Goal: Task Accomplishment & Management: Manage account settings

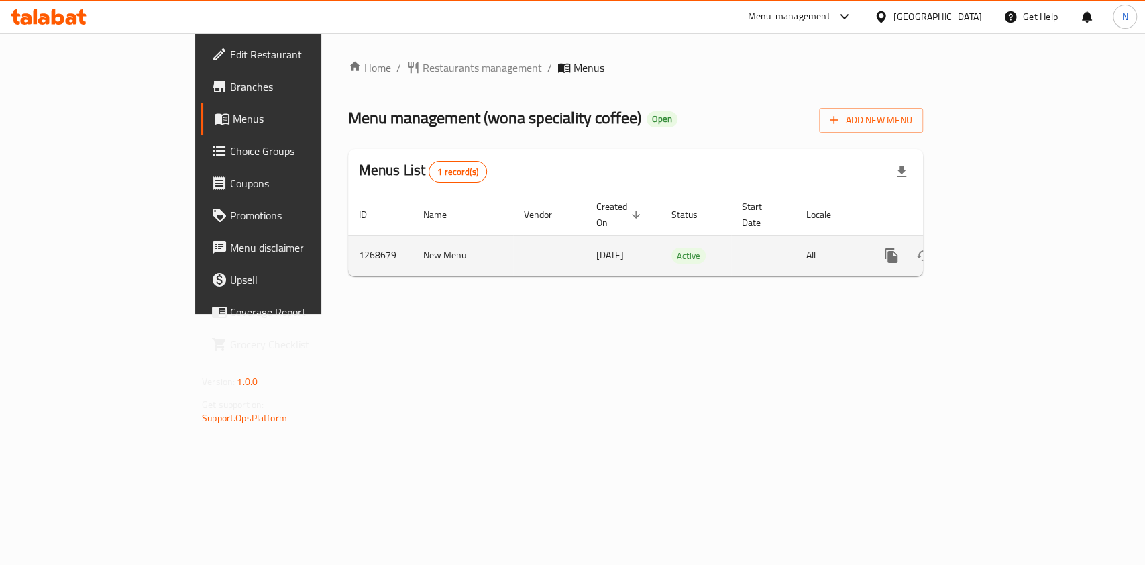
click at [994, 249] on icon "enhanced table" at bounding box center [988, 255] width 12 height 12
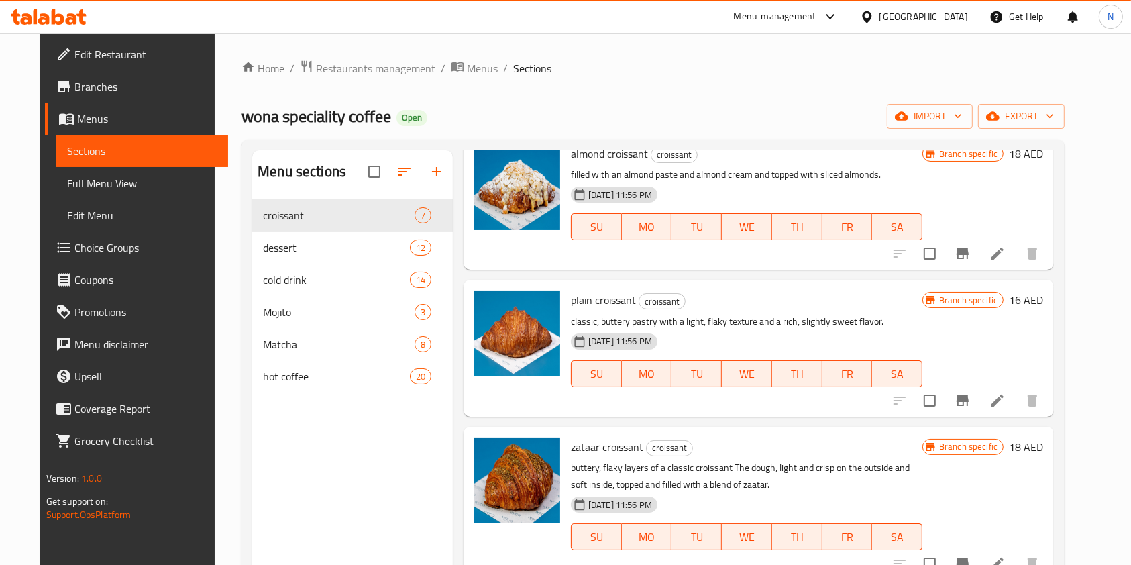
scroll to position [64, 0]
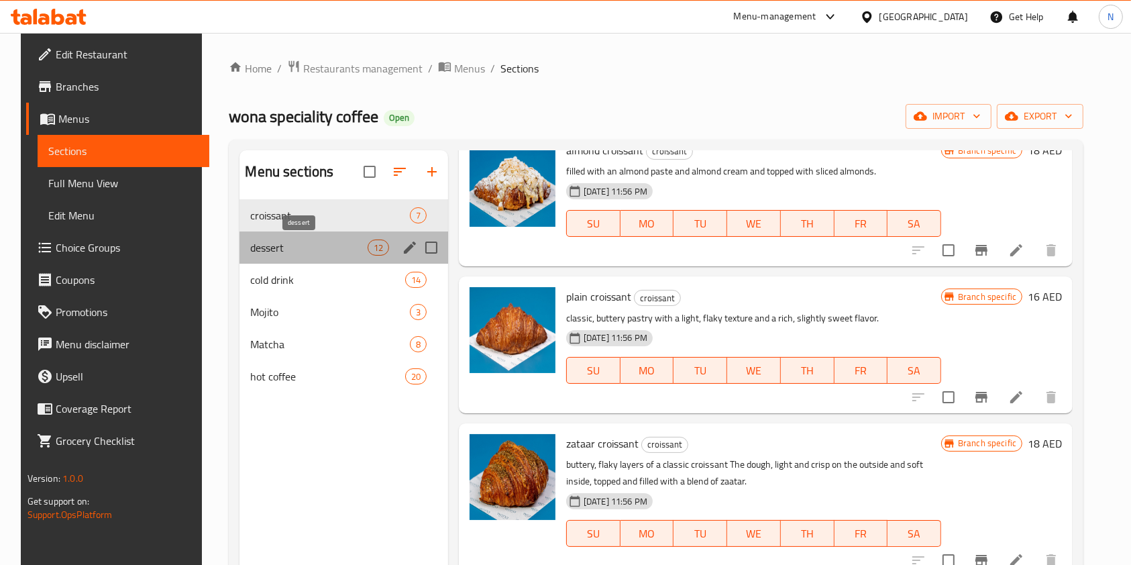
click at [300, 243] on span "dessert" at bounding box center [308, 247] width 117 height 16
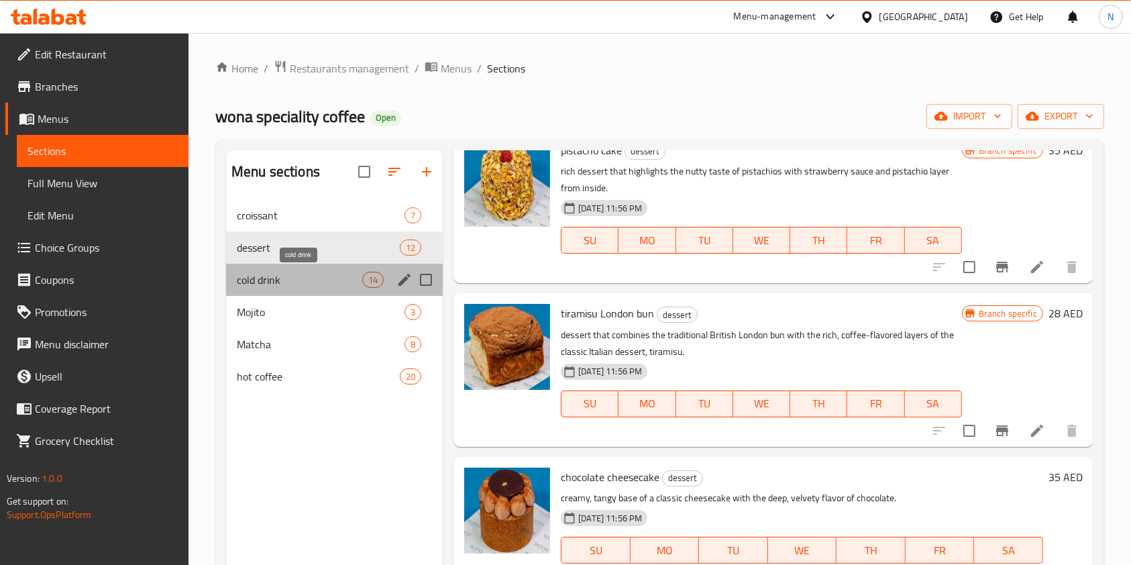
click at [289, 277] on span "cold drink" at bounding box center [299, 280] width 125 height 16
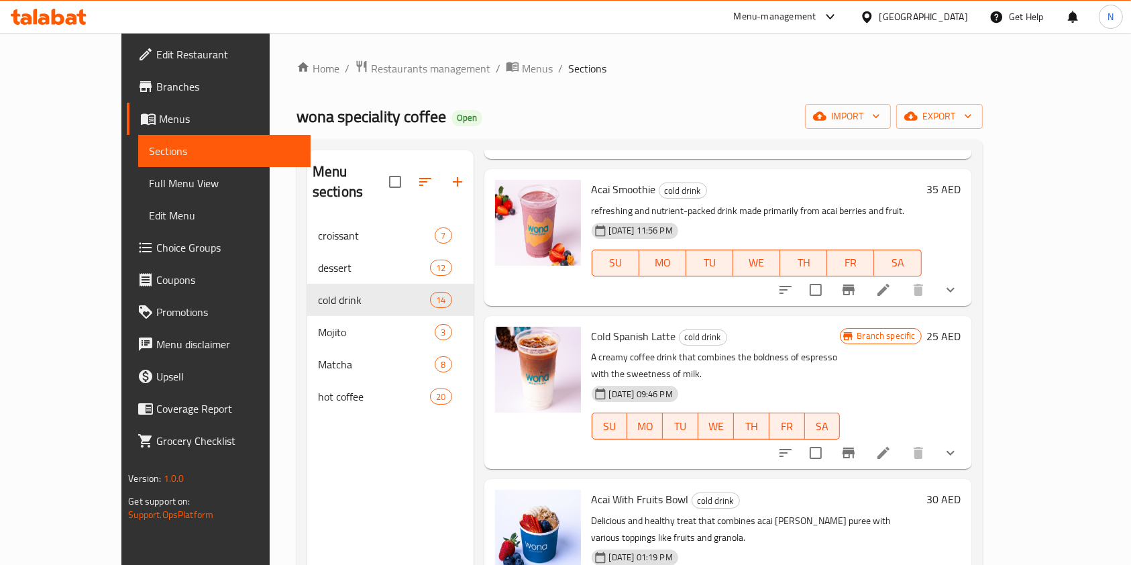
scroll to position [791, 0]
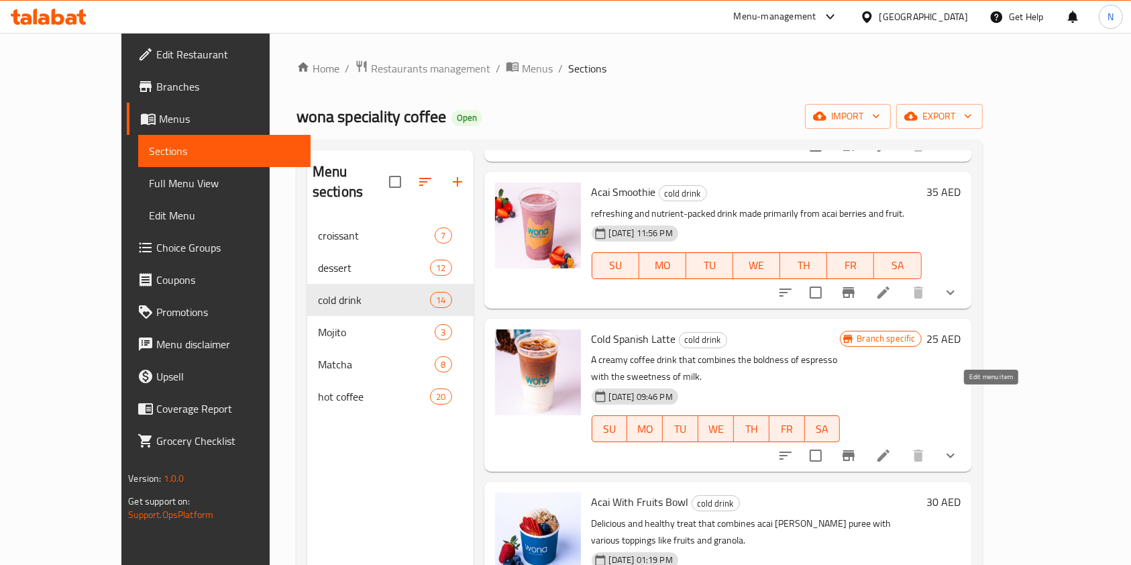
click at [891, 447] on icon at bounding box center [883, 455] width 16 height 16
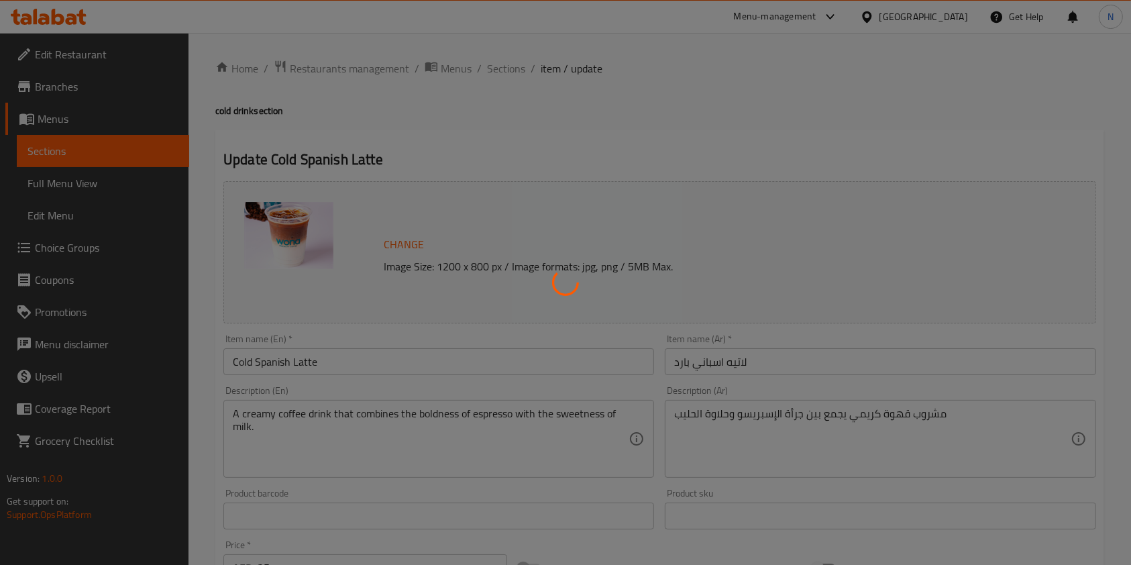
type input "نسبه الحلى:"
type input "1"
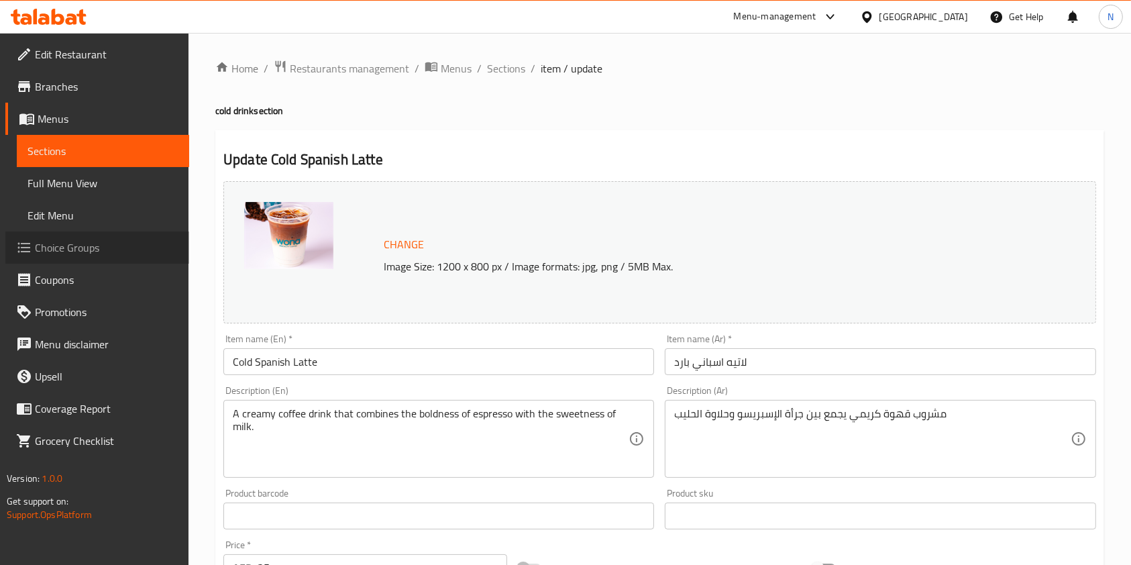
click at [54, 245] on span "Choice Groups" at bounding box center [107, 247] width 144 height 16
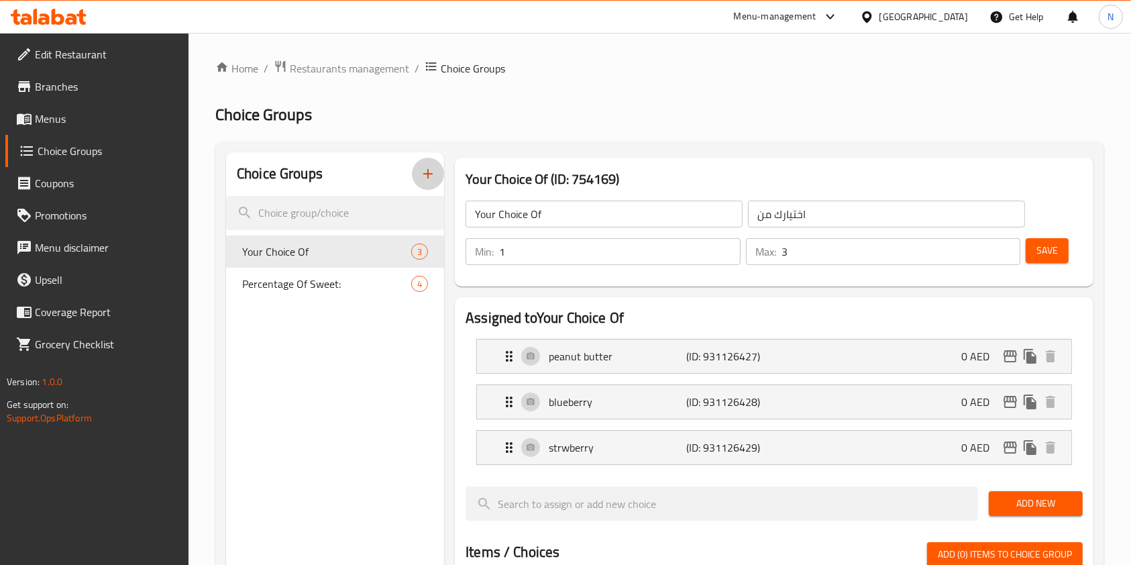
click at [430, 173] on icon "button" at bounding box center [428, 174] width 16 height 16
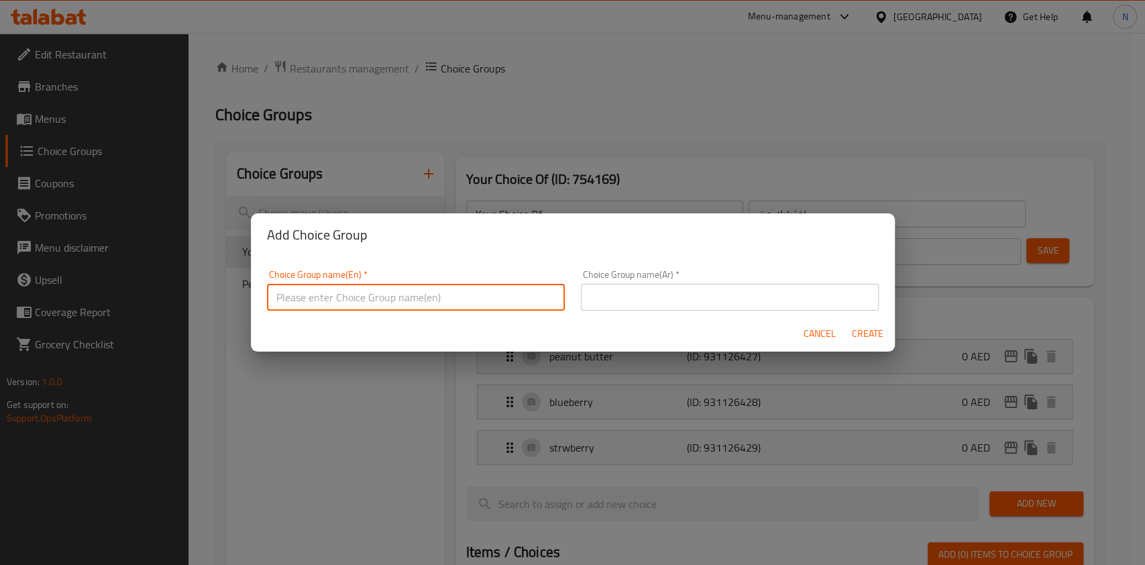
click at [372, 308] on input "text" at bounding box center [416, 297] width 298 height 27
click at [286, 294] on input "Choice of Milk:" at bounding box center [416, 297] width 298 height 27
type input "Choice of Milk:"
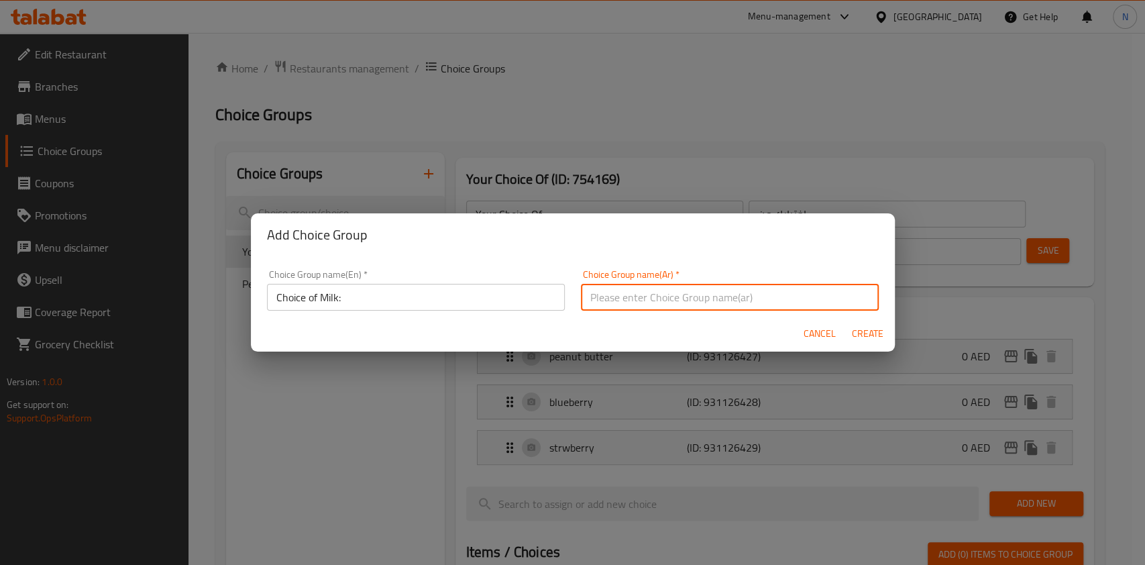
click at [669, 288] on input "text" at bounding box center [730, 297] width 298 height 27
paste input "اختيار الحليب"
type input "اختيار الحليب"
click at [869, 335] on span "Create" at bounding box center [868, 333] width 32 height 17
type input "Choice of Milk:"
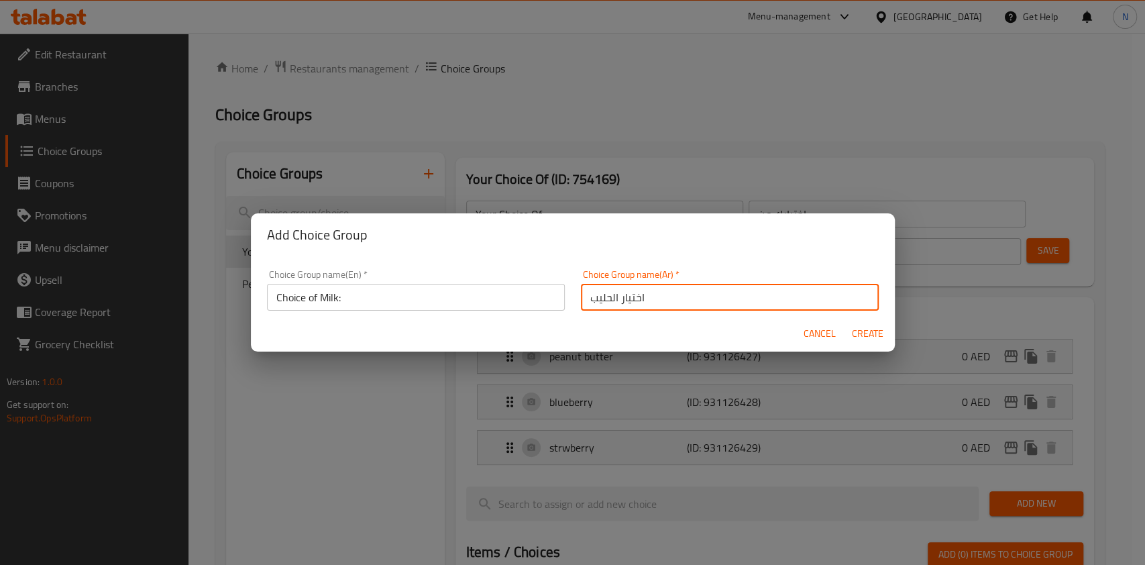
type input "اختيار الحليب"
type input "0"
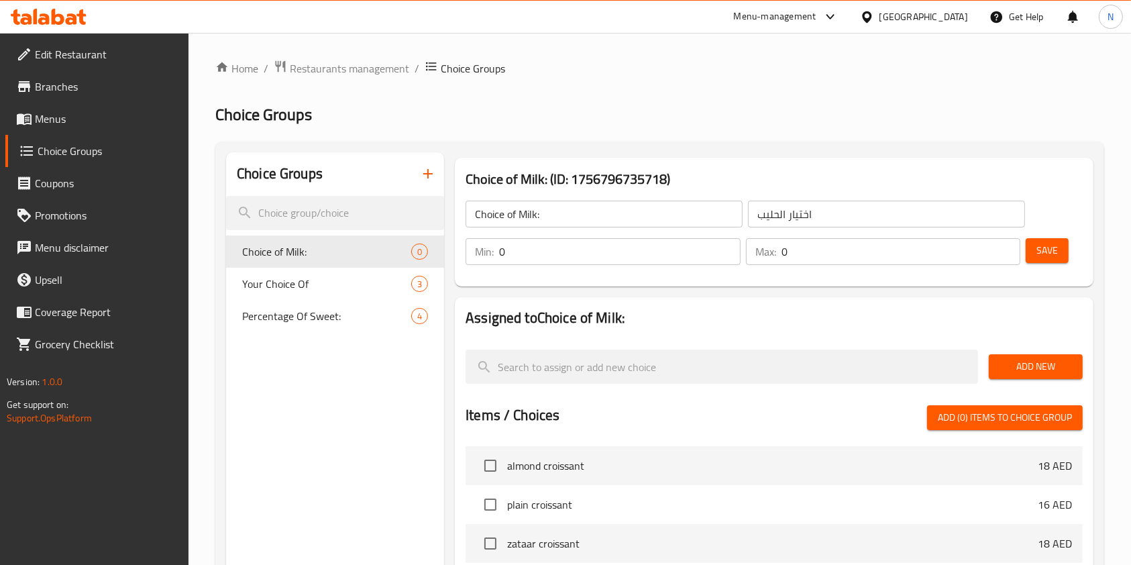
click at [681, 245] on input "0" at bounding box center [619, 251] width 241 height 27
type input "1"
click at [819, 246] on input "0" at bounding box center [900, 251] width 239 height 27
type input "1"
click at [1027, 367] on span "Add New" at bounding box center [1035, 366] width 72 height 17
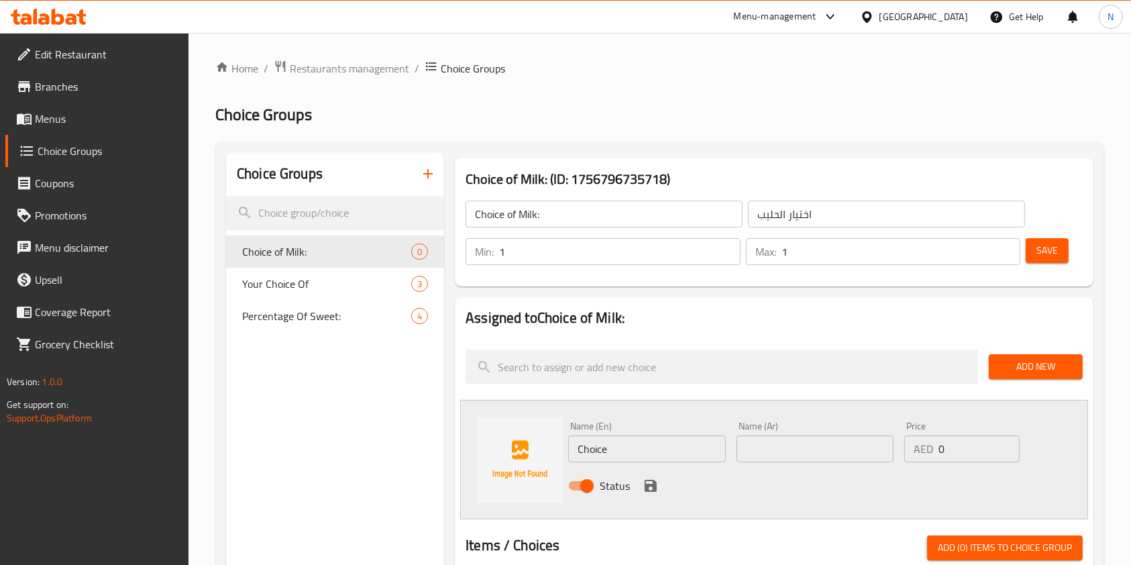
click at [602, 433] on div "Name (En) Choice Name (En)" at bounding box center [646, 441] width 157 height 41
drag, startPoint x: 602, startPoint y: 433, endPoint x: 603, endPoint y: 447, distance: 13.5
click at [603, 447] on div "Name (En) Choice Name (En)" at bounding box center [646, 441] width 157 height 41
click at [603, 447] on input "Choice" at bounding box center [646, 448] width 157 height 27
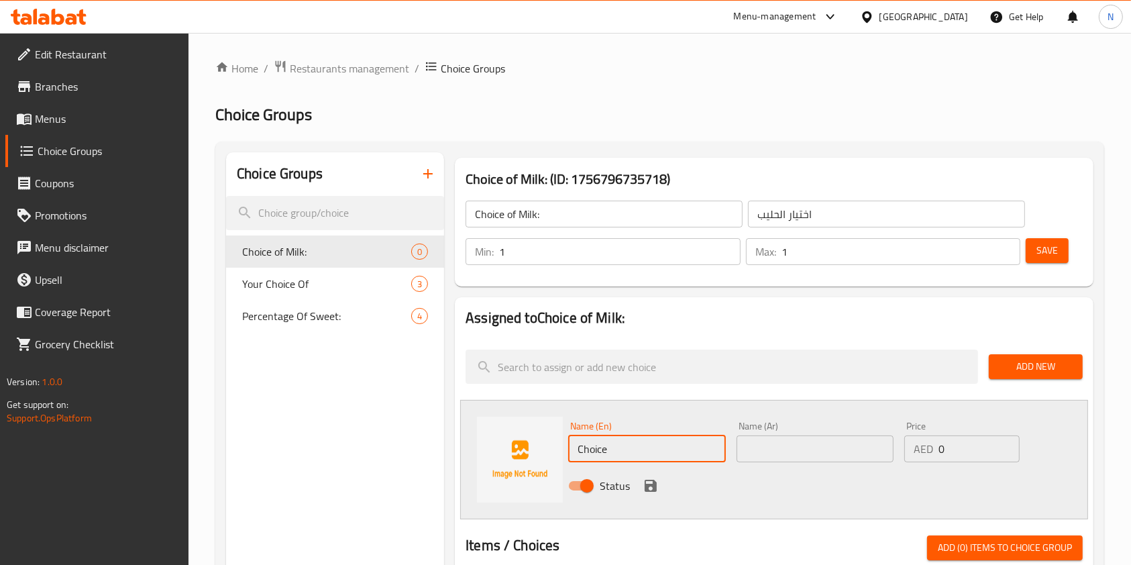
click at [603, 447] on input "Choice" at bounding box center [646, 448] width 157 height 27
type input "Coconut Milk"
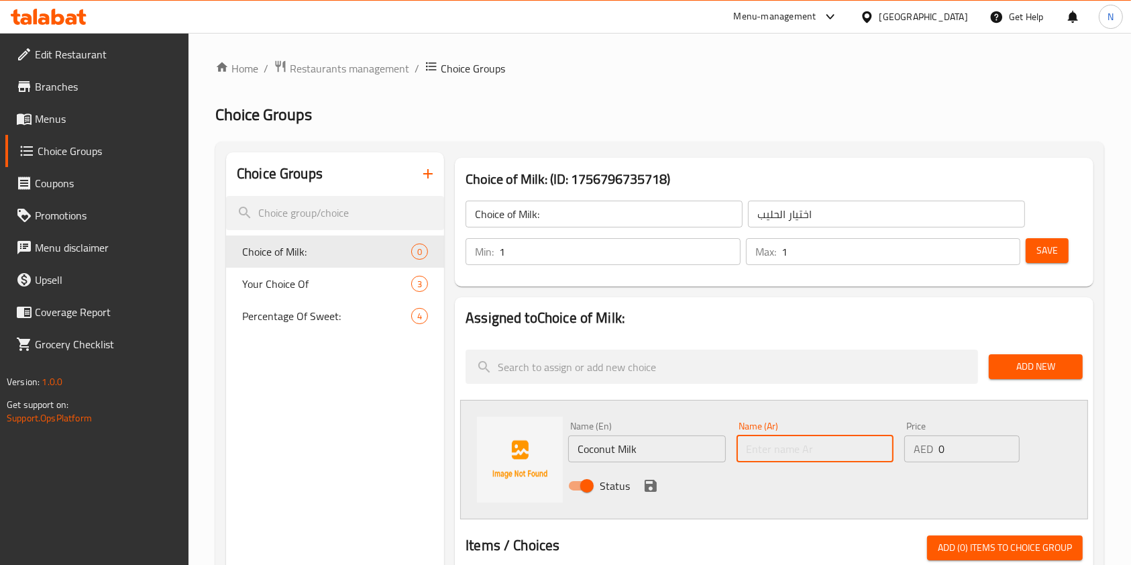
paste input "حليب جوز الهن"
type input "حليب جوز الهن"
click at [983, 448] on input "0" at bounding box center [978, 448] width 81 height 27
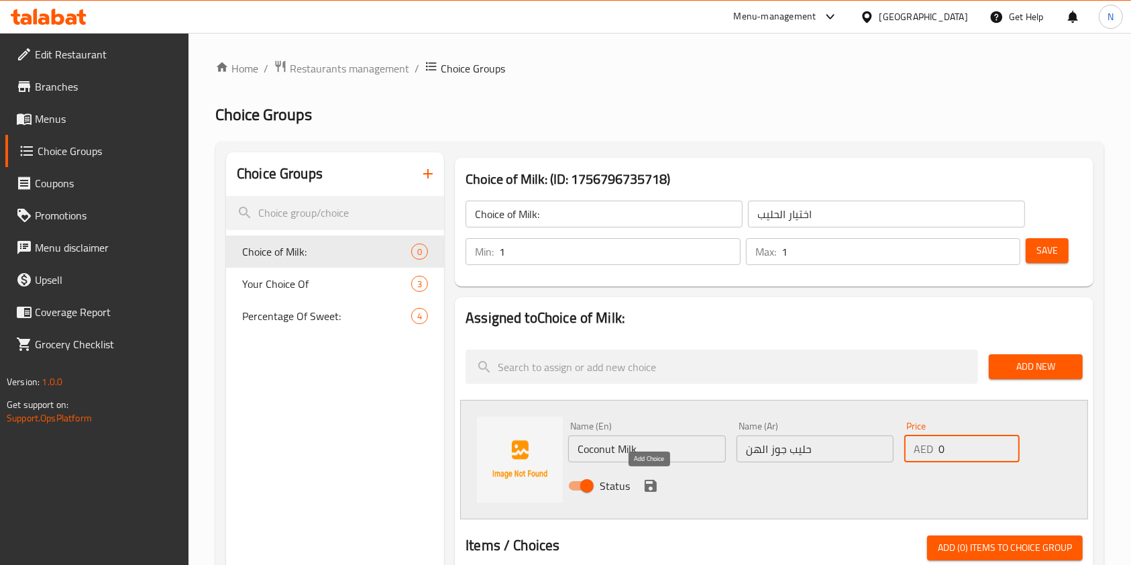
click at [650, 487] on icon "save" at bounding box center [650, 485] width 16 height 16
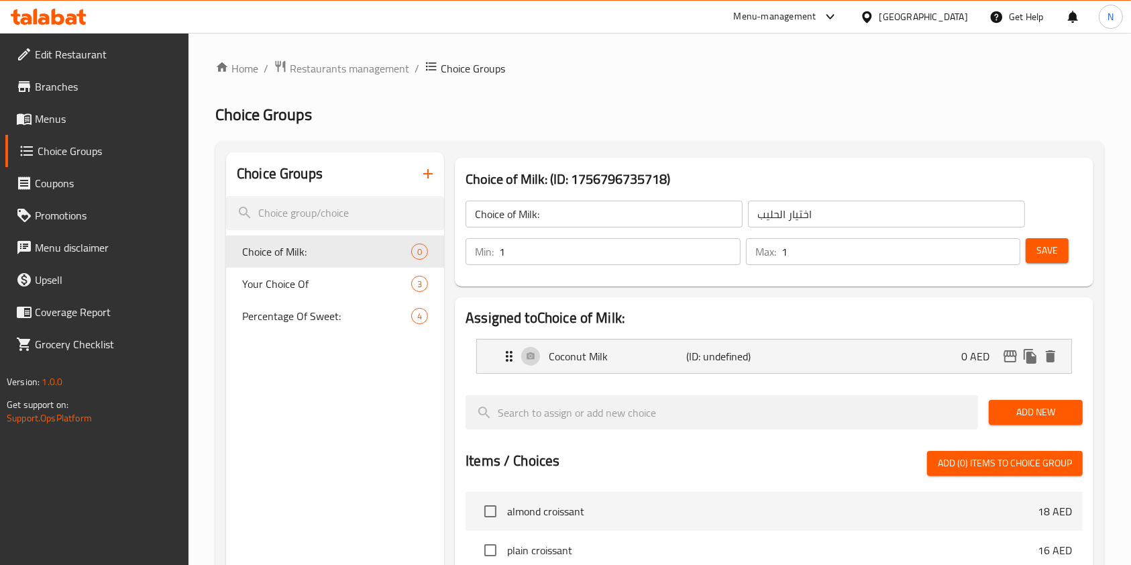
click at [1039, 407] on span "Add New" at bounding box center [1035, 412] width 72 height 17
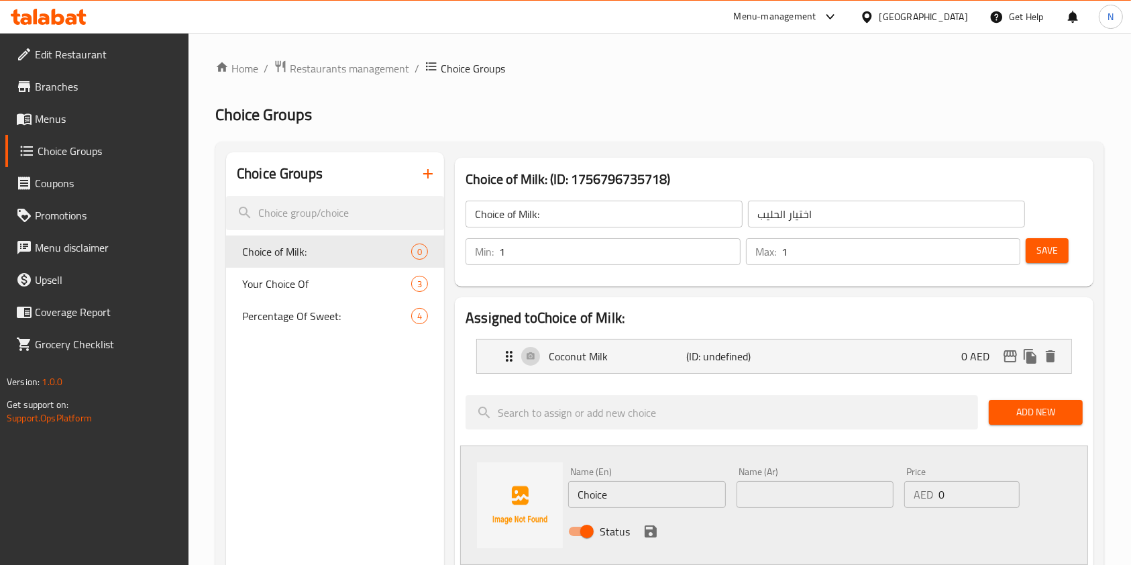
click at [638, 492] on input "Choice" at bounding box center [646, 494] width 157 height 27
type input "Almond Milk"
type input "v"
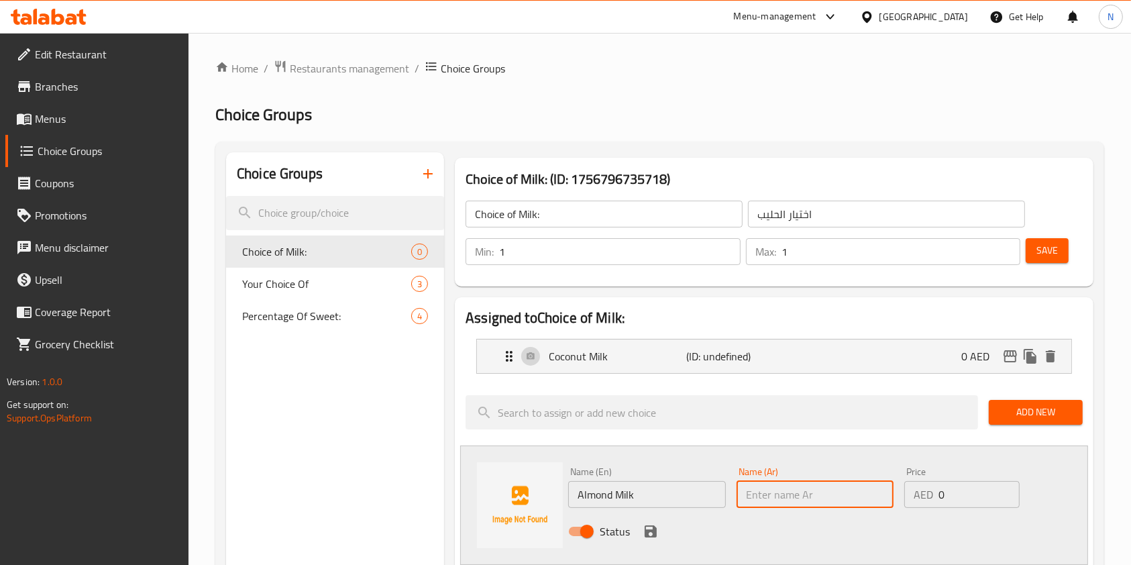
paste input "حليب اللوز"
type input "حليب اللوز"
click at [642, 527] on icon "save" at bounding box center [650, 531] width 16 height 16
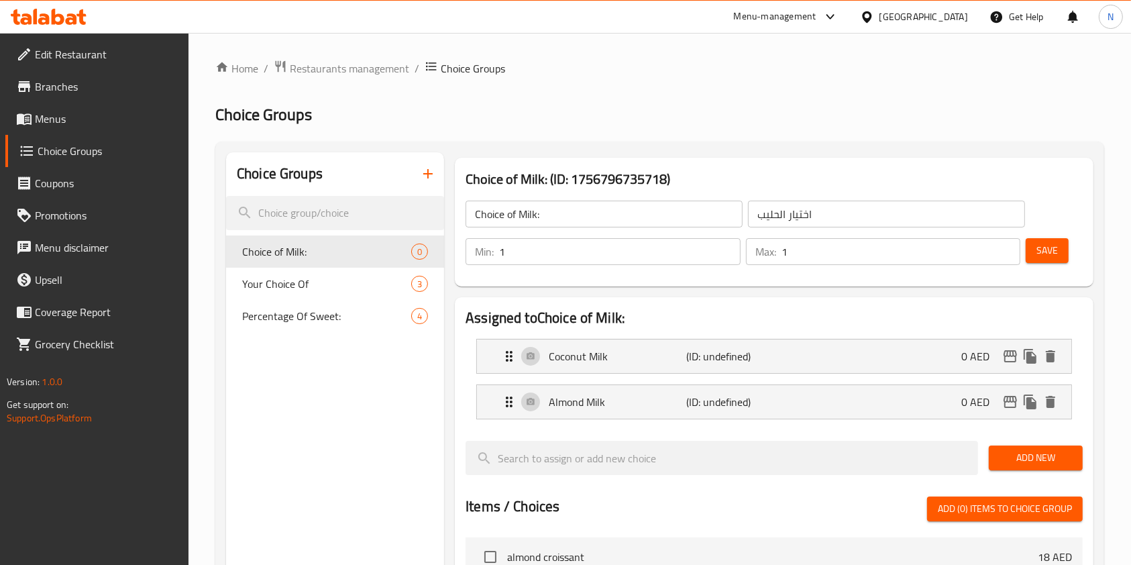
click at [1042, 453] on span "Add New" at bounding box center [1035, 457] width 72 height 17
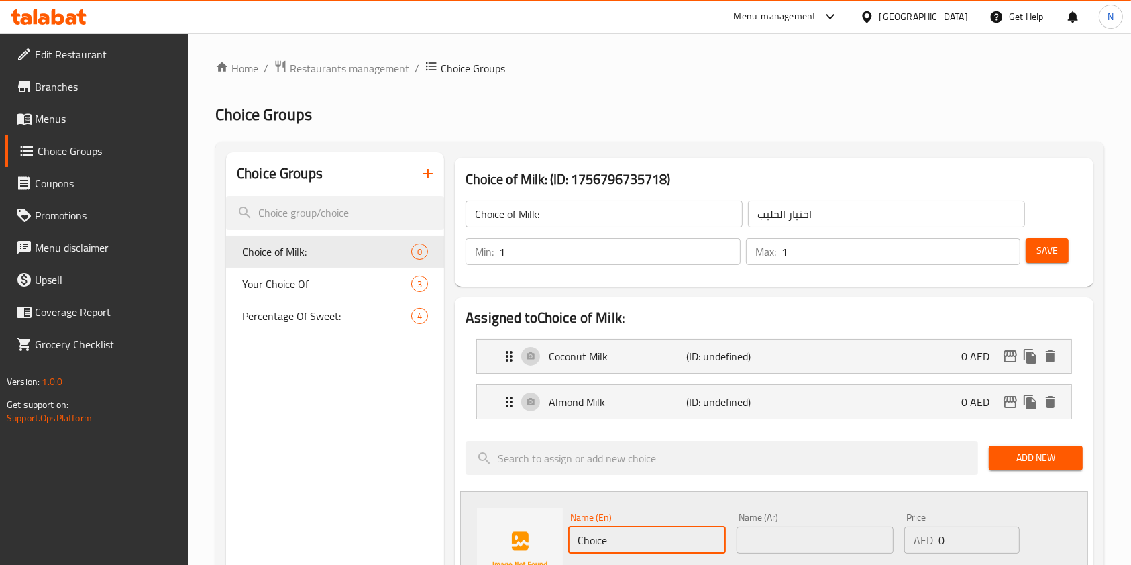
click at [608, 546] on input "Choice" at bounding box center [646, 539] width 157 height 27
type input "C"
type input "n"
type input "Normal Milk"
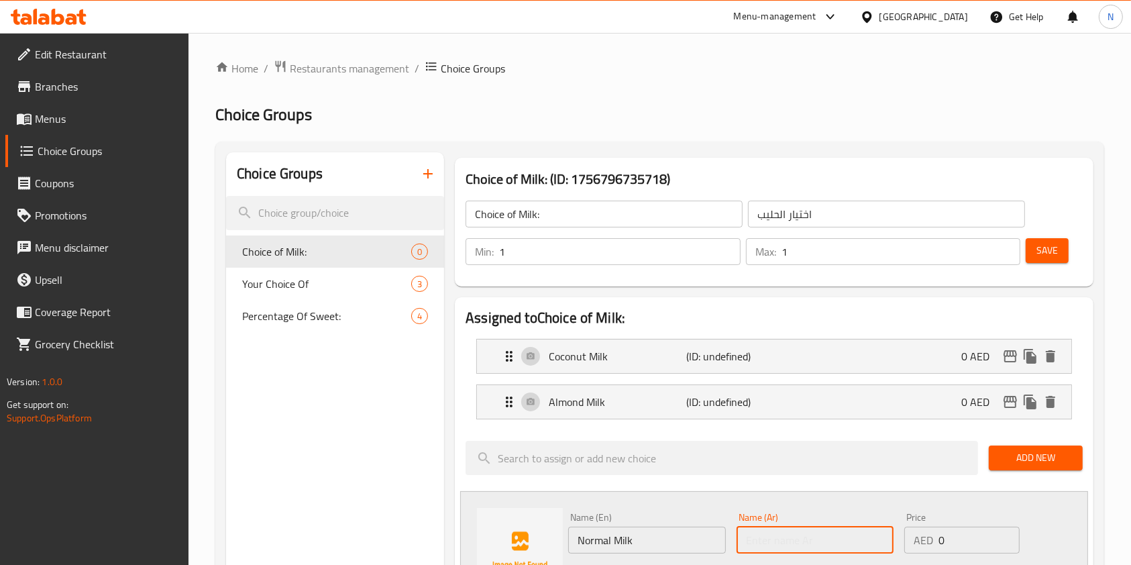
paste input "الحليب العادي"
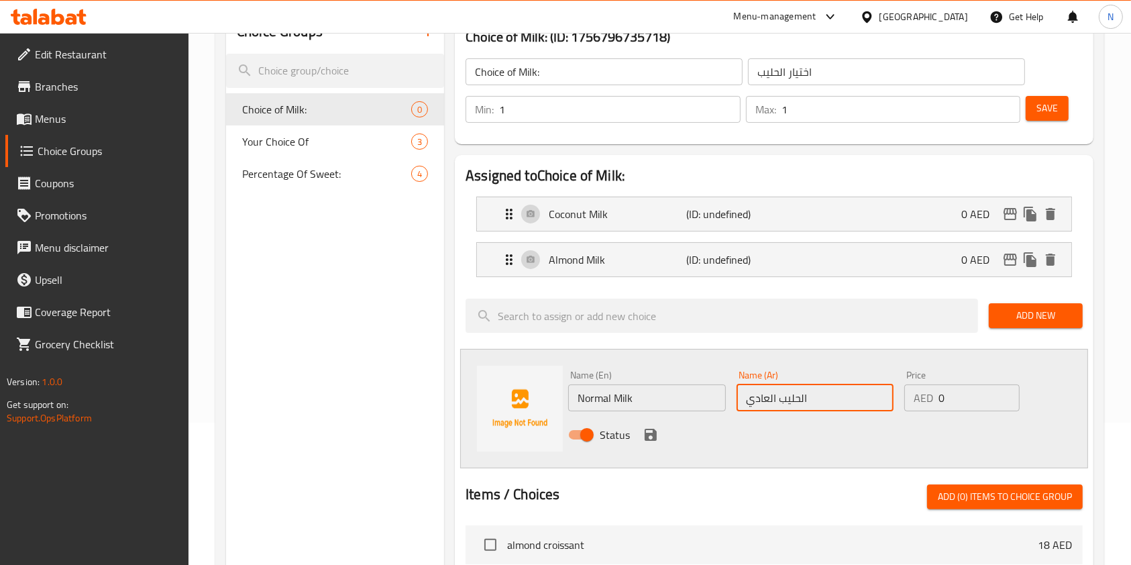
scroll to position [156, 0]
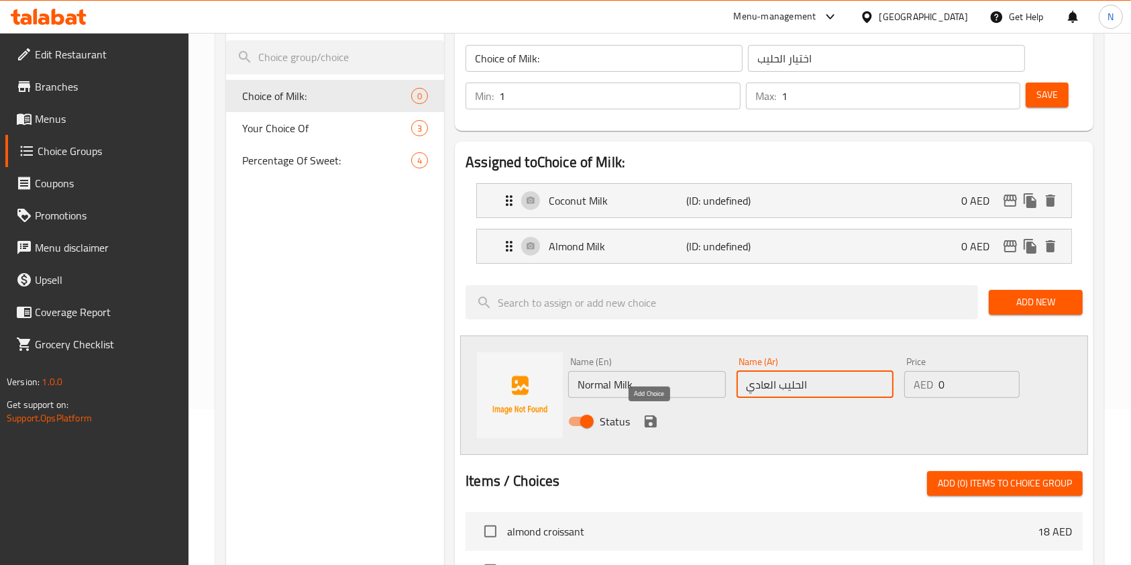
type input "الحليب العادي"
click at [653, 416] on icon "save" at bounding box center [650, 421] width 12 height 12
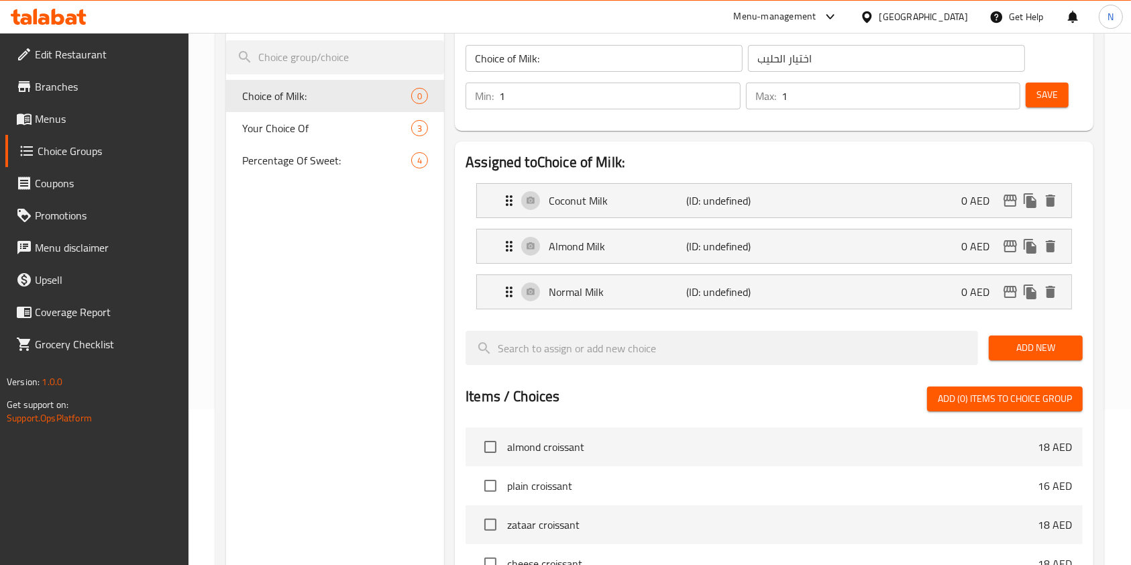
click at [1012, 347] on span "Add New" at bounding box center [1035, 347] width 72 height 17
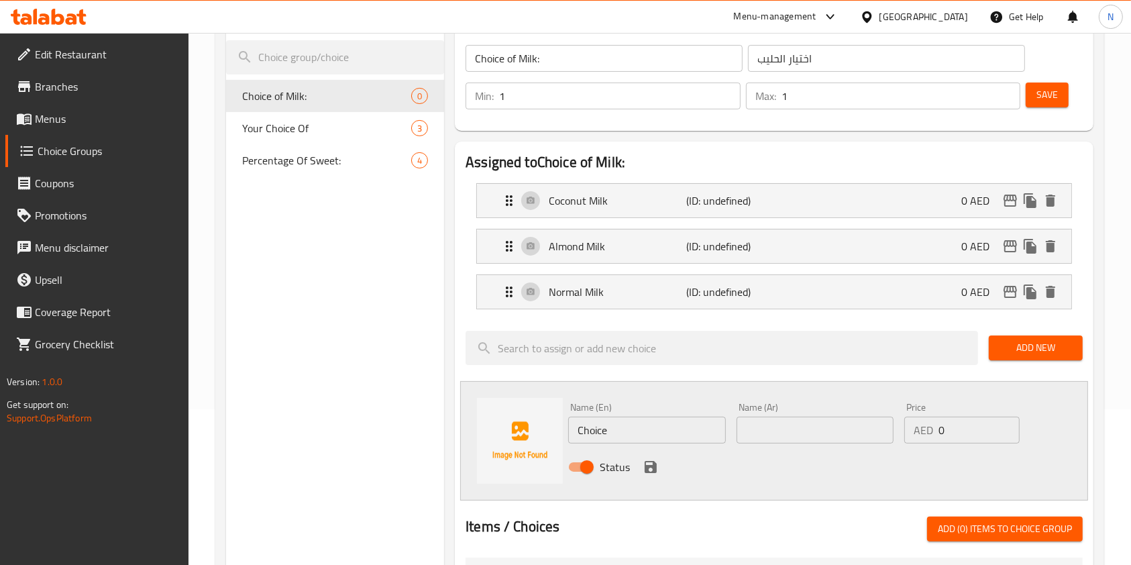
click at [624, 441] on input "Choice" at bounding box center [646, 429] width 157 height 27
type input "Oat Milk"
paste input "حليب الشوفان"
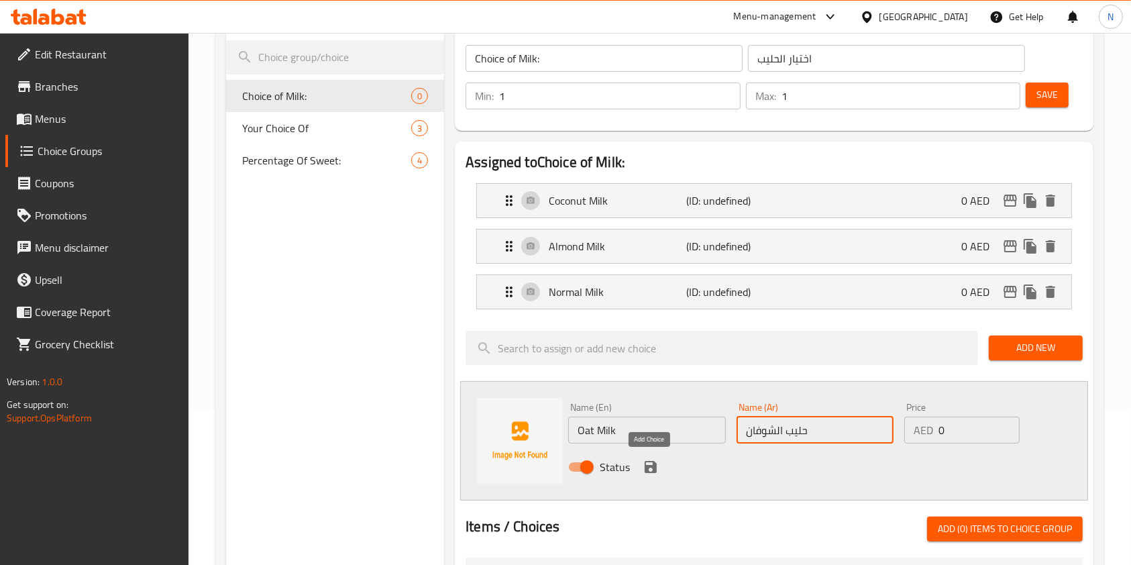
type input "حليب الشوفان"
click at [646, 467] on icon "save" at bounding box center [650, 467] width 12 height 12
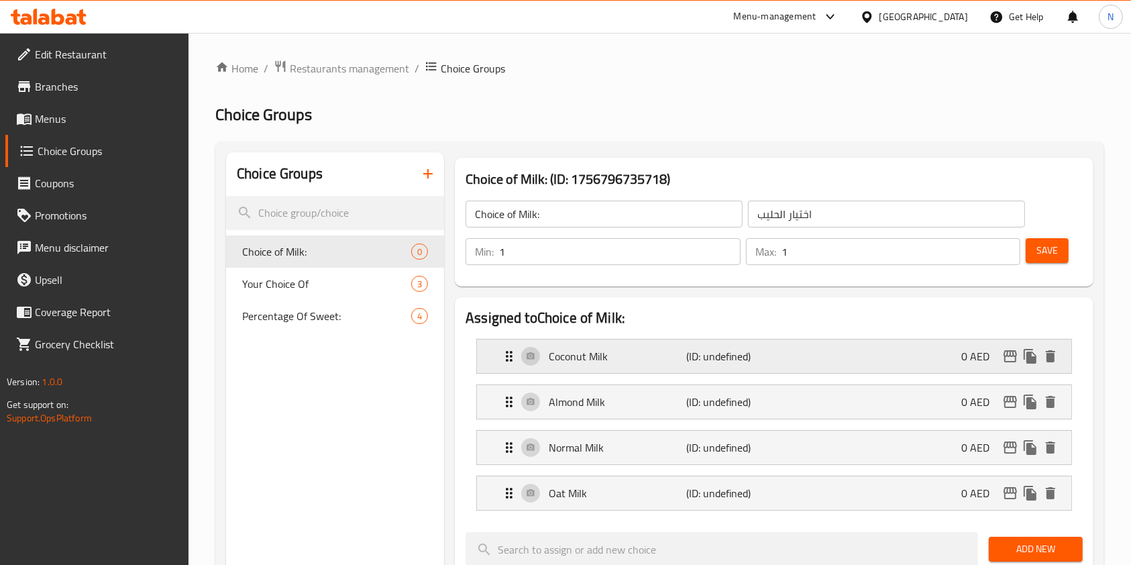
scroll to position [58, 0]
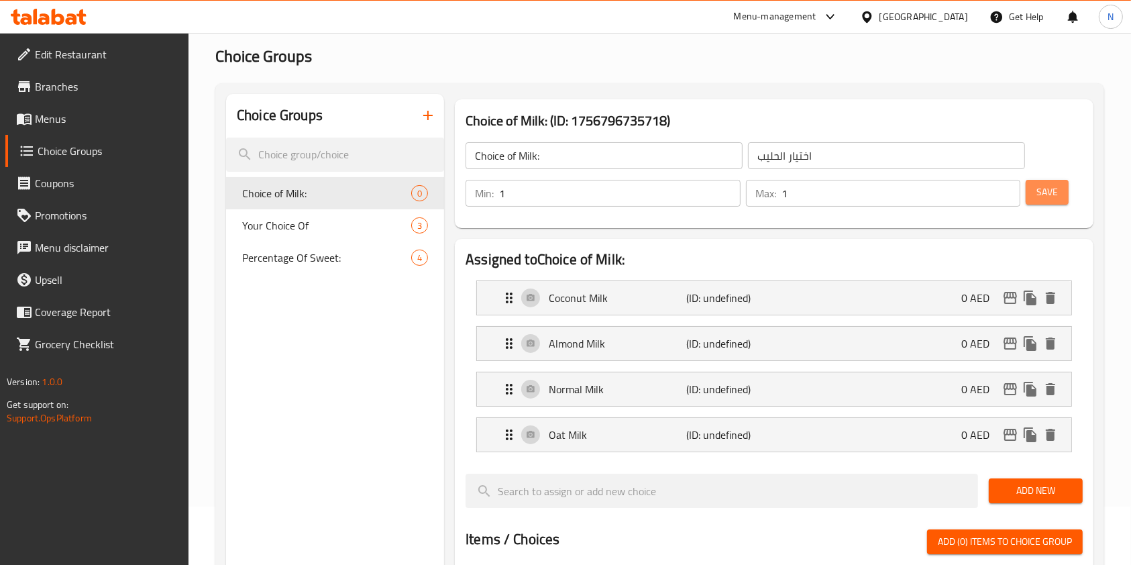
click at [1052, 190] on span "Save" at bounding box center [1046, 192] width 21 height 17
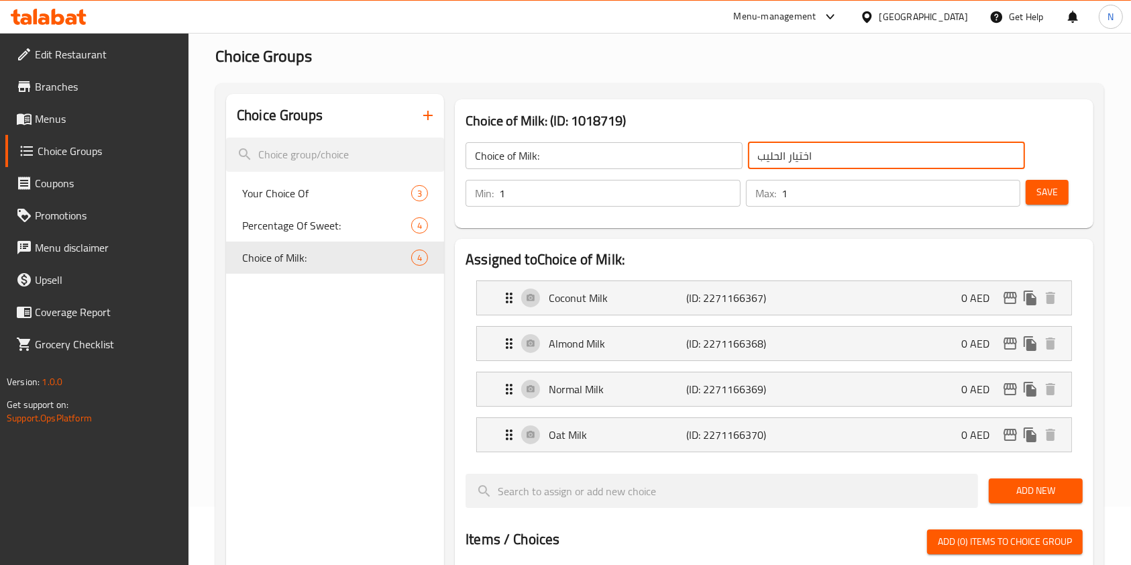
drag, startPoint x: 816, startPoint y: 158, endPoint x: 708, endPoint y: 160, distance: 108.0
click at [708, 160] on div "Choice of Milk: ​ اختيار الحليب ​" at bounding box center [744, 155] width 575 height 43
click at [624, 297] on p "Coconut Milk" at bounding box center [617, 298] width 137 height 16
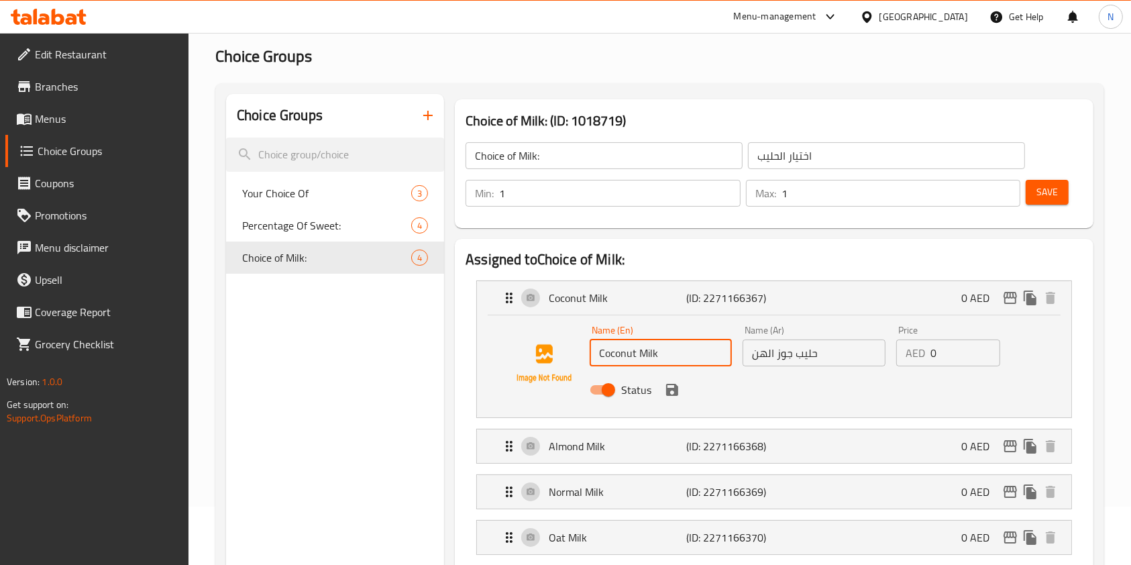
drag, startPoint x: 677, startPoint y: 357, endPoint x: 539, endPoint y: 351, distance: 139.0
click at [539, 351] on div "Name (En) Coconut Milk Name (En) Name (Ar) حليب جوز الهن Name (Ar) Price AED 0 …" at bounding box center [773, 363] width 551 height 91
drag, startPoint x: 850, startPoint y: 332, endPoint x: 778, endPoint y: 336, distance: 72.5
click at [778, 336] on nav "Coconut Milk (ID: 2271166367) 0 AED Name (En) Coconut Milk Name (En) Name (Ar) …" at bounding box center [773, 418] width 617 height 296
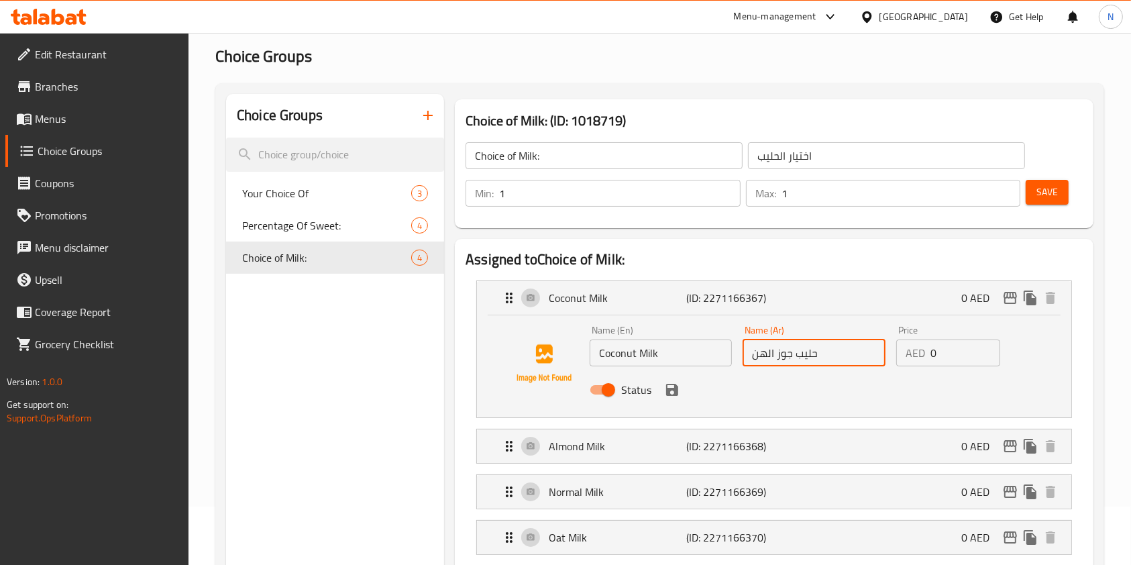
drag, startPoint x: 826, startPoint y: 351, endPoint x: 715, endPoint y: 346, distance: 111.5
click at [715, 346] on div "Name (En) Coconut Milk Name (En) Name (Ar) حليب جوز الهن Name (Ar) Price AED 0 …" at bounding box center [813, 364] width 459 height 88
paste input "Coconut Milk"
type input "حليب جوز الهن"
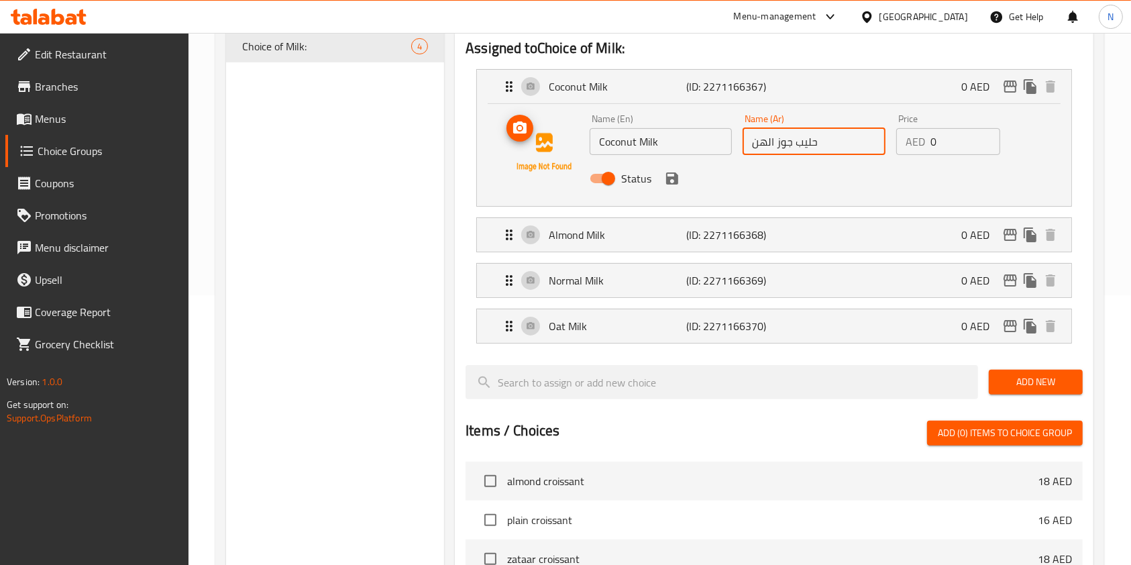
scroll to position [273, 0]
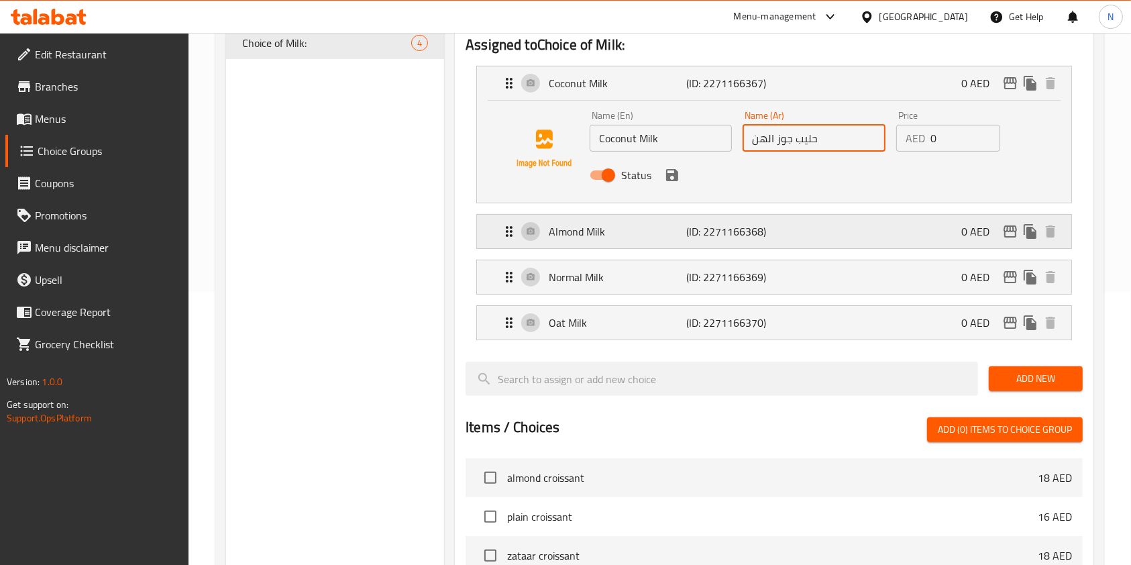
click at [690, 238] on p "(ID: 2271166368)" at bounding box center [732, 231] width 92 height 16
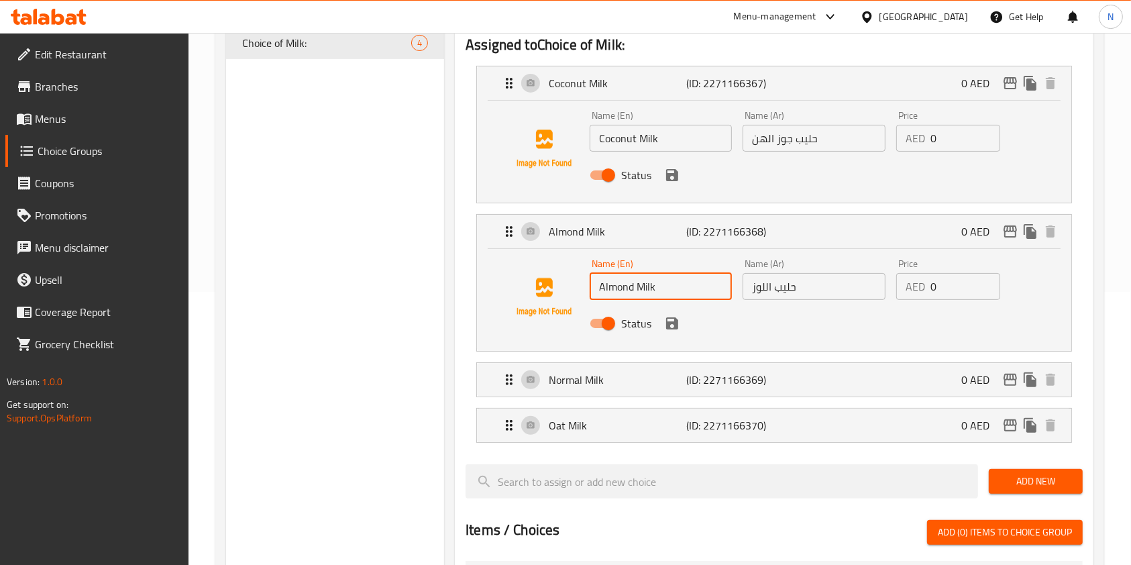
drag, startPoint x: 606, startPoint y: 259, endPoint x: 557, endPoint y: 251, distance: 49.0
click at [557, 251] on div "Name (En) Almond Milk Name (En) Name (Ar) حليب اللوز Name (Ar) Price AED 0 Pric…" at bounding box center [773, 296] width 551 height 91
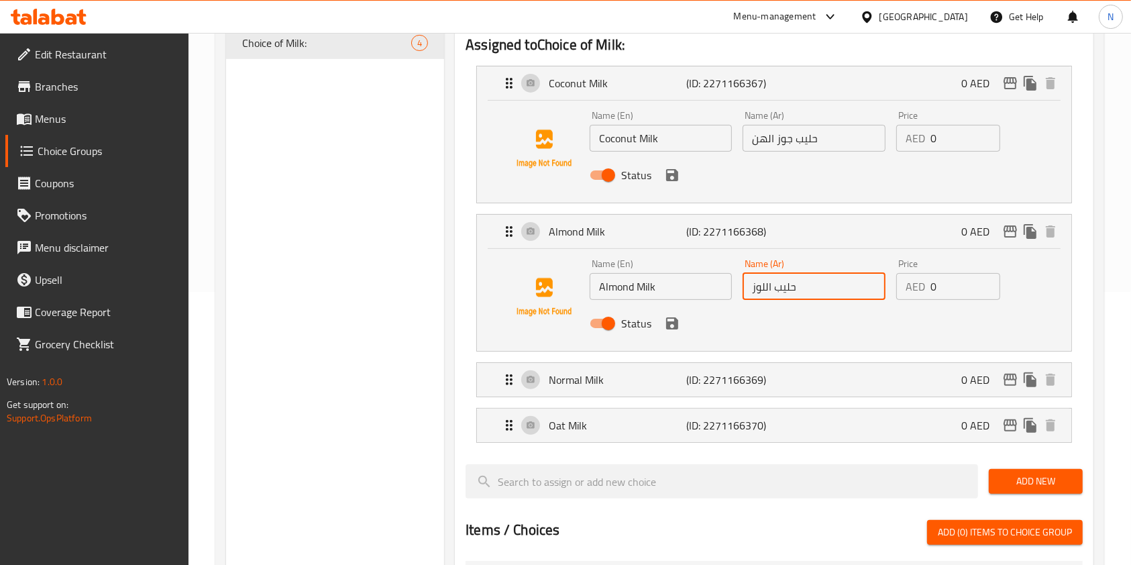
drag, startPoint x: 770, startPoint y: 288, endPoint x: 732, endPoint y: 281, distance: 38.8
click at [732, 281] on div "Name (En) Almond Milk Name (En) Name (Ar) حليب اللوز Name (Ar) Price AED 0 Pric…" at bounding box center [813, 297] width 459 height 88
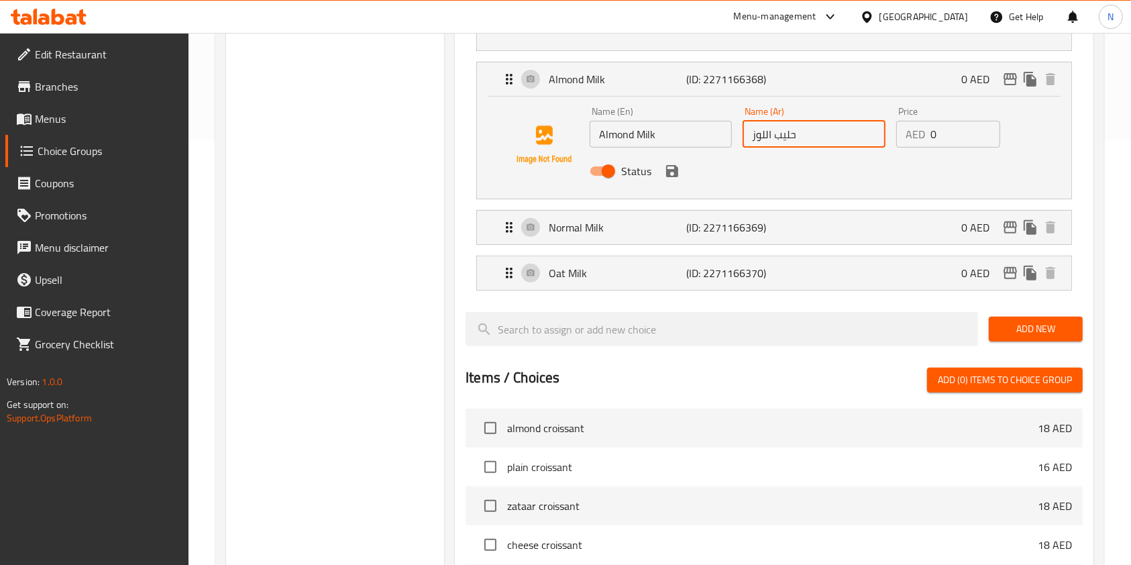
scroll to position [434, 0]
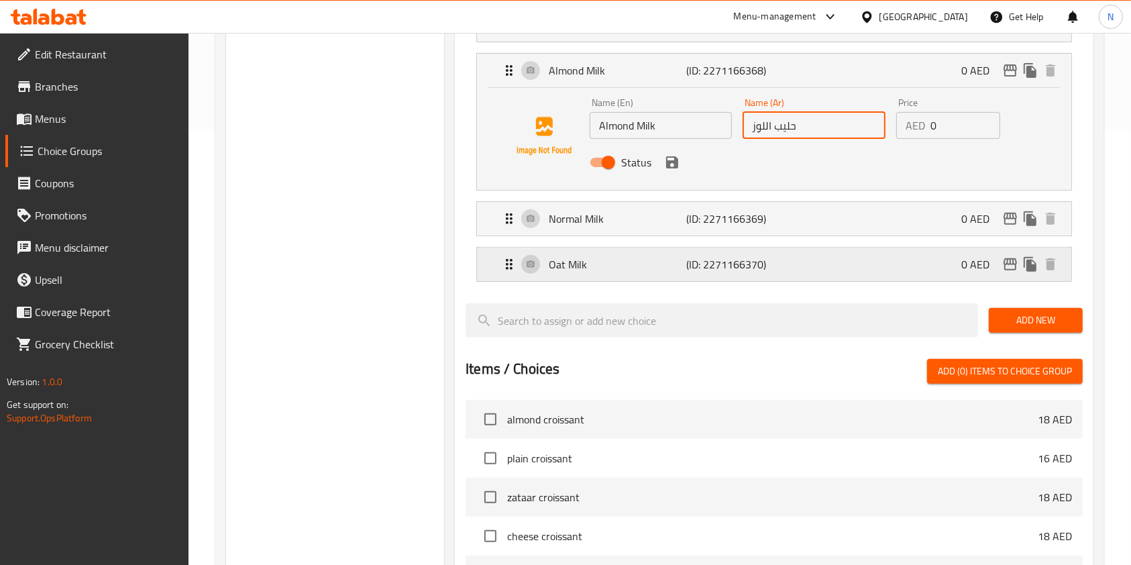
click at [644, 266] on p "Oat Milk" at bounding box center [617, 264] width 137 height 16
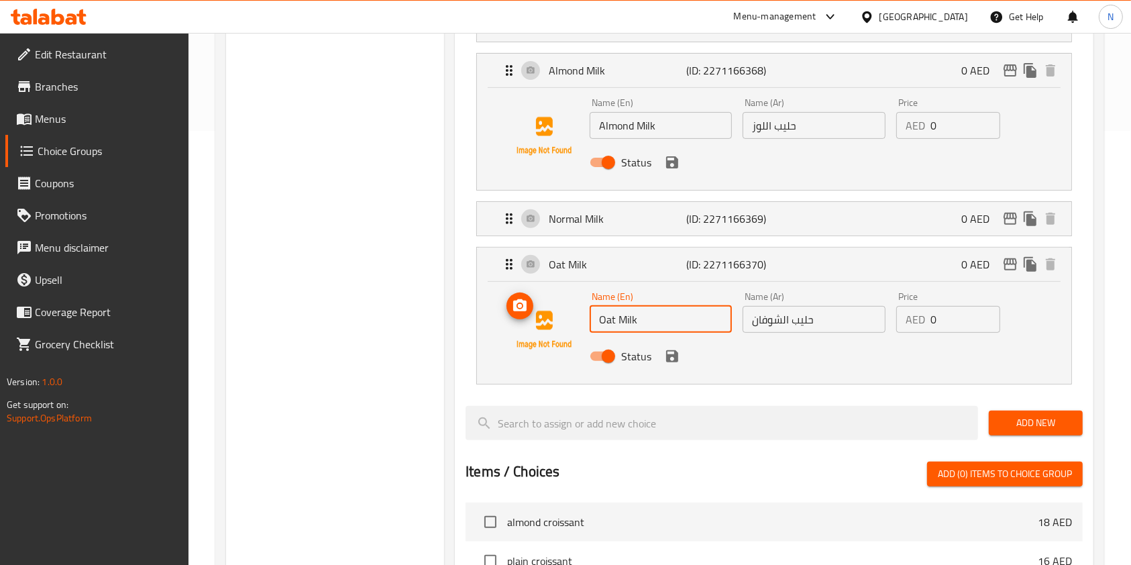
drag, startPoint x: 681, startPoint y: 319, endPoint x: 547, endPoint y: 302, distance: 134.4
click at [547, 302] on div "Name (En) Oat Milk Name (En) Name (Ar) حليب الشوفان Name (Ar) Price AED 0 Price…" at bounding box center [773, 329] width 551 height 91
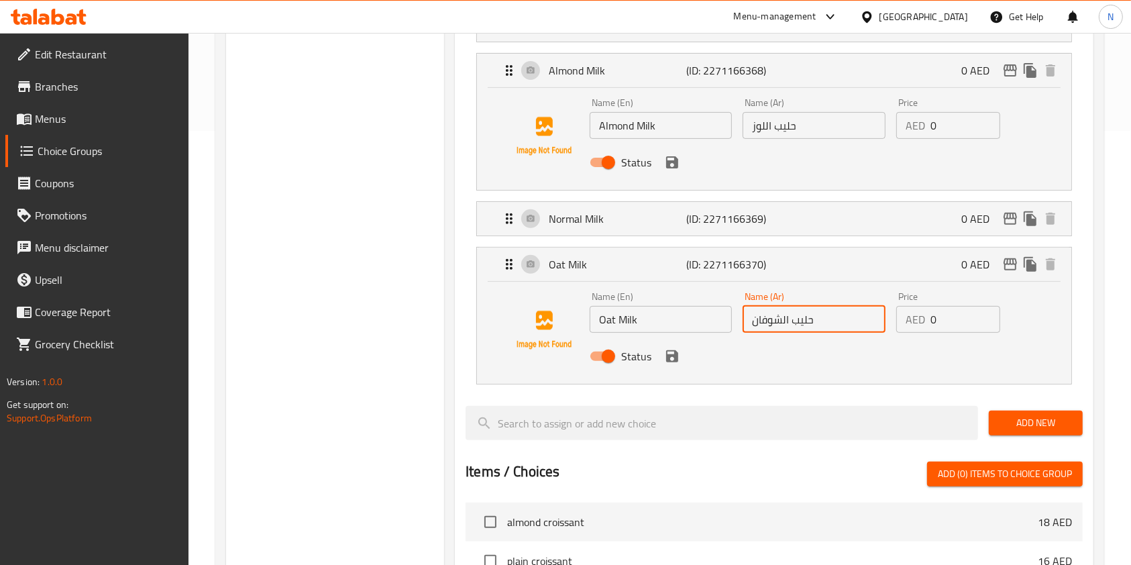
drag, startPoint x: 824, startPoint y: 312, endPoint x: 704, endPoint y: 296, distance: 121.0
click at [704, 296] on div "Name (En) Oat Milk Name (En) Name (Ar) حليب الشوفان Name (Ar) Price AED 0 Price…" at bounding box center [813, 330] width 459 height 88
click at [665, 232] on div "Normal Milk (ID: 2271166369) 0 AED" at bounding box center [778, 219] width 554 height 34
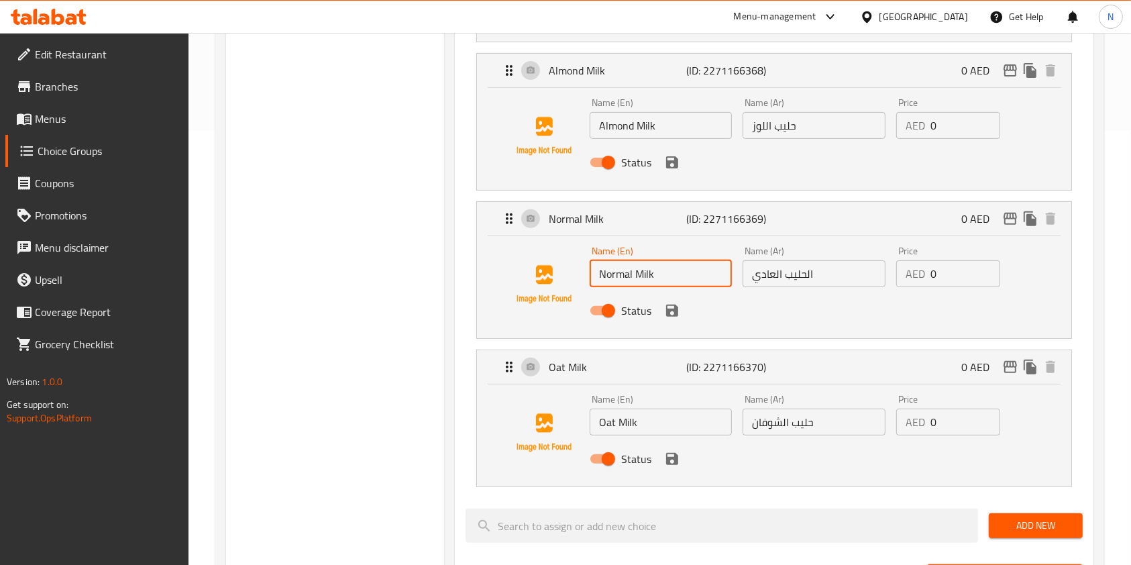
drag, startPoint x: 675, startPoint y: 273, endPoint x: 480, endPoint y: 284, distance: 196.1
click at [480, 284] on div "Name (En) Normal Milk Name (En) Name (Ar) الحليب العادي Name (Ar) Price AED 0 P…" at bounding box center [774, 287] width 594 height 102
click at [786, 270] on input "الحليب العادي" at bounding box center [813, 273] width 142 height 27
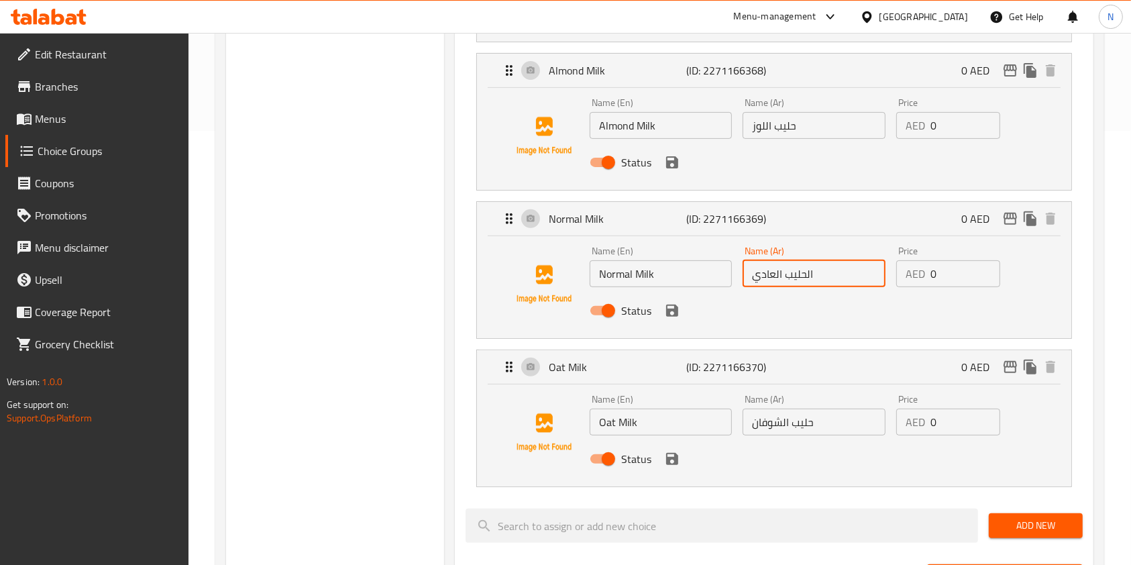
click at [786, 270] on input "الحليب العادي" at bounding box center [813, 273] width 142 height 27
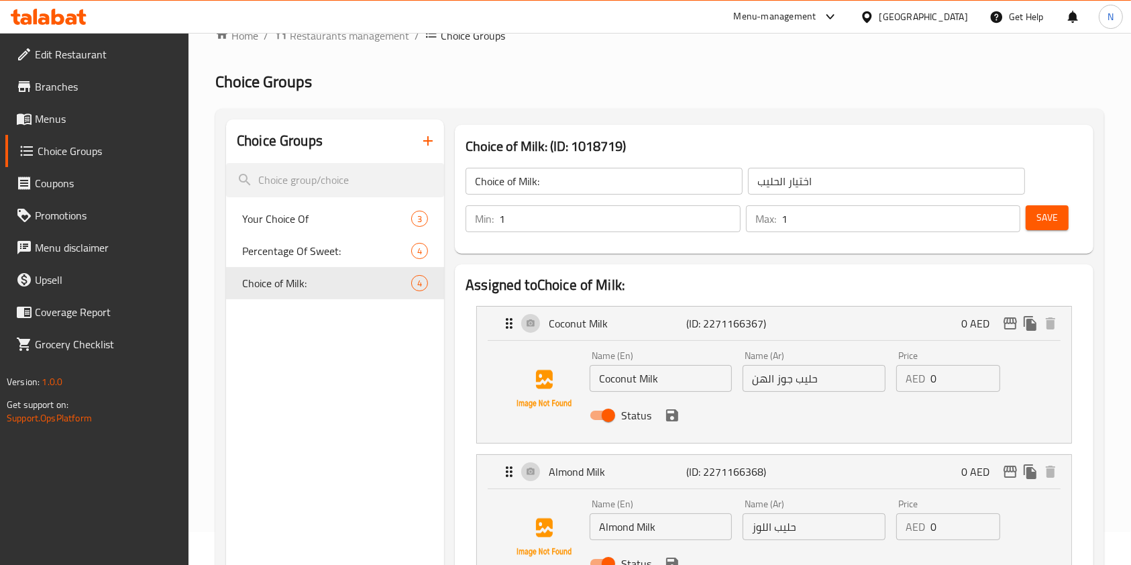
scroll to position [0, 0]
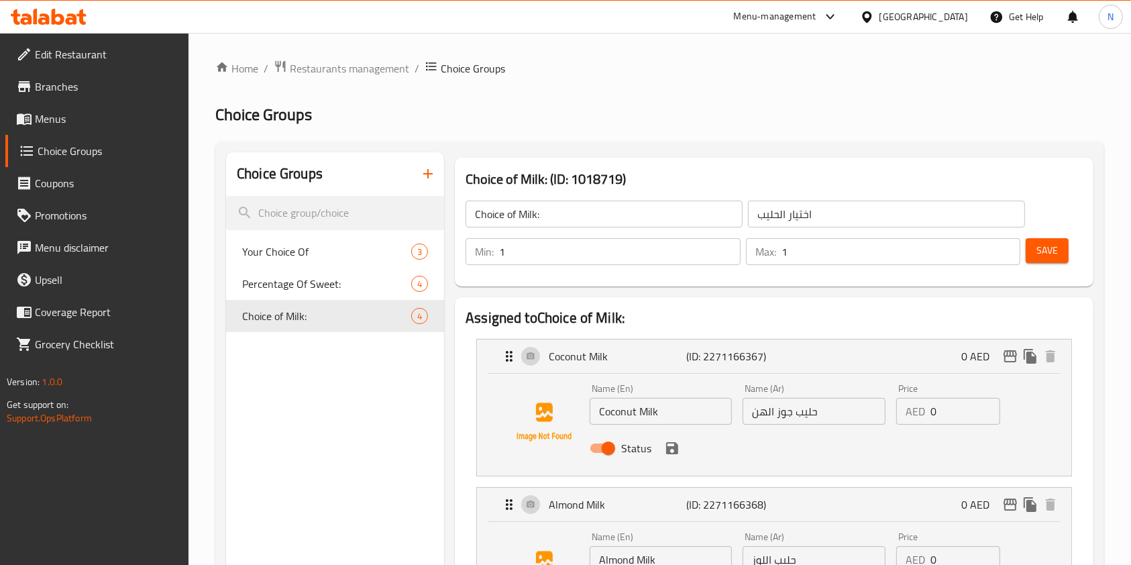
click at [74, 23] on icon at bounding box center [71, 18] width 11 height 11
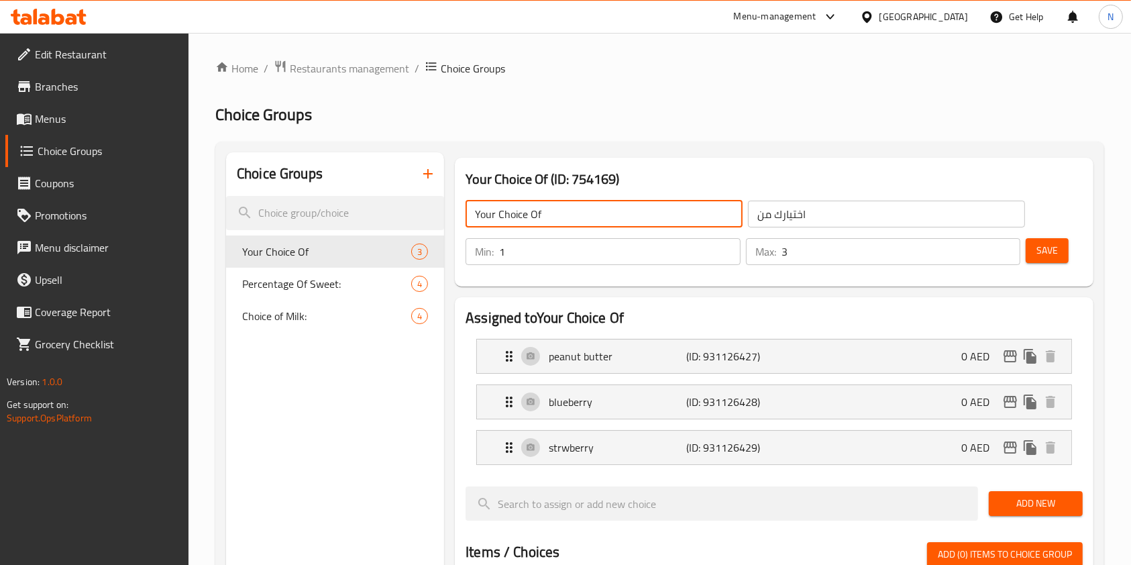
drag, startPoint x: 491, startPoint y: 212, endPoint x: 464, endPoint y: 211, distance: 26.8
click at [464, 211] on div "Your Choice Of ​" at bounding box center [604, 214] width 282 height 32
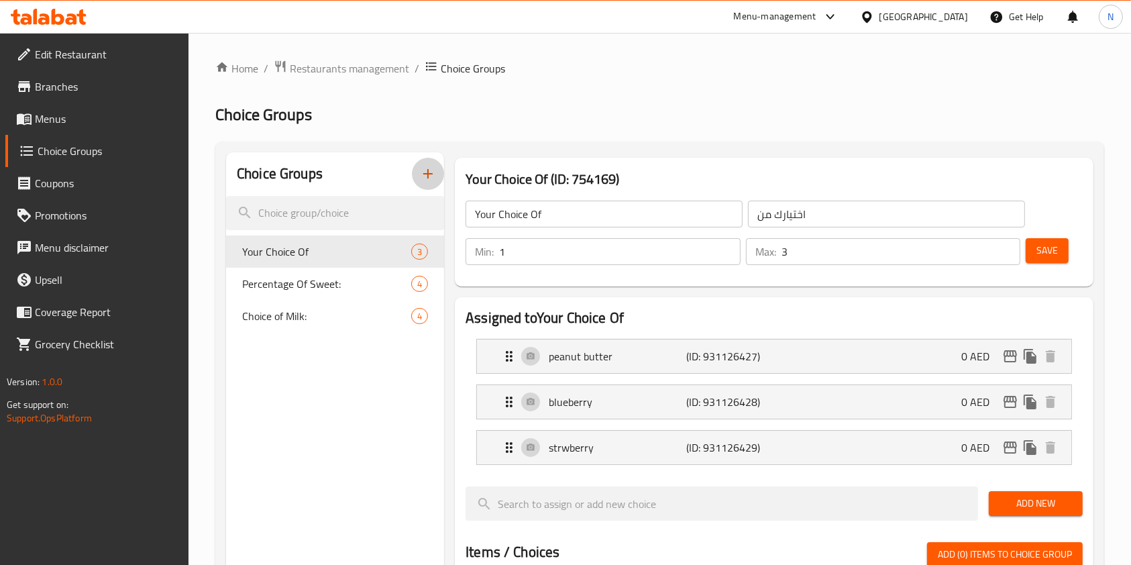
click at [429, 175] on icon "button" at bounding box center [427, 173] width 9 height 9
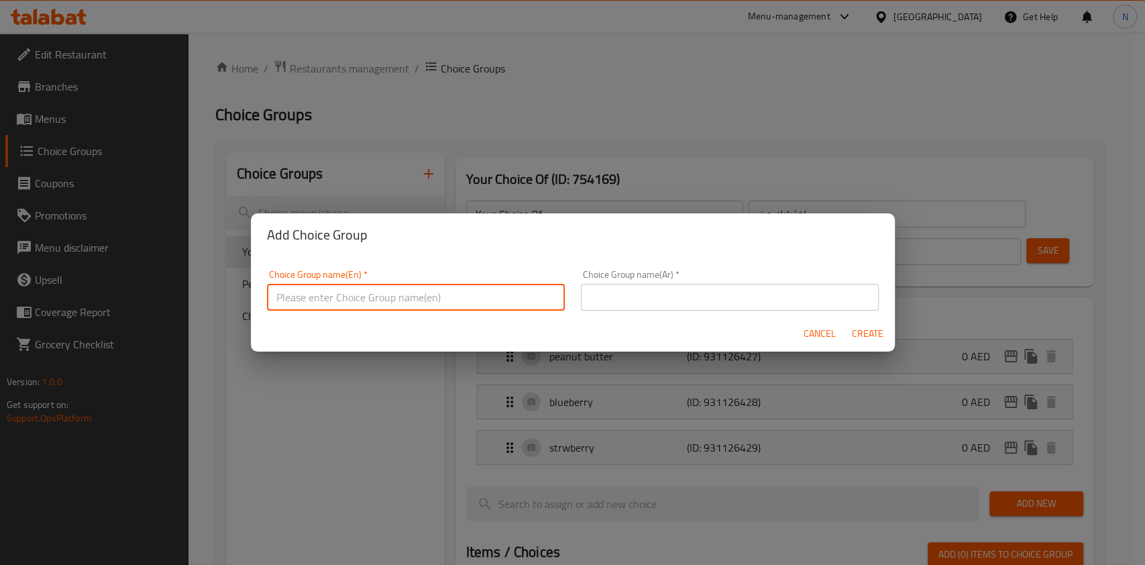
click at [414, 292] on input "text" at bounding box center [416, 297] width 298 height 27
paste input "Your Choice Of"
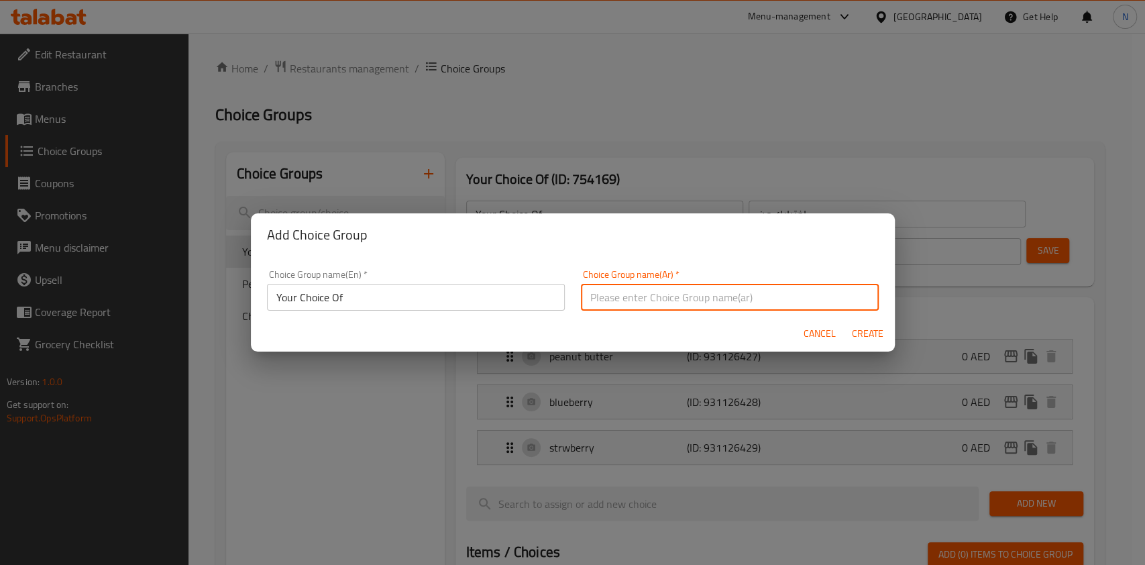
click at [651, 296] on input "text" at bounding box center [730, 297] width 298 height 27
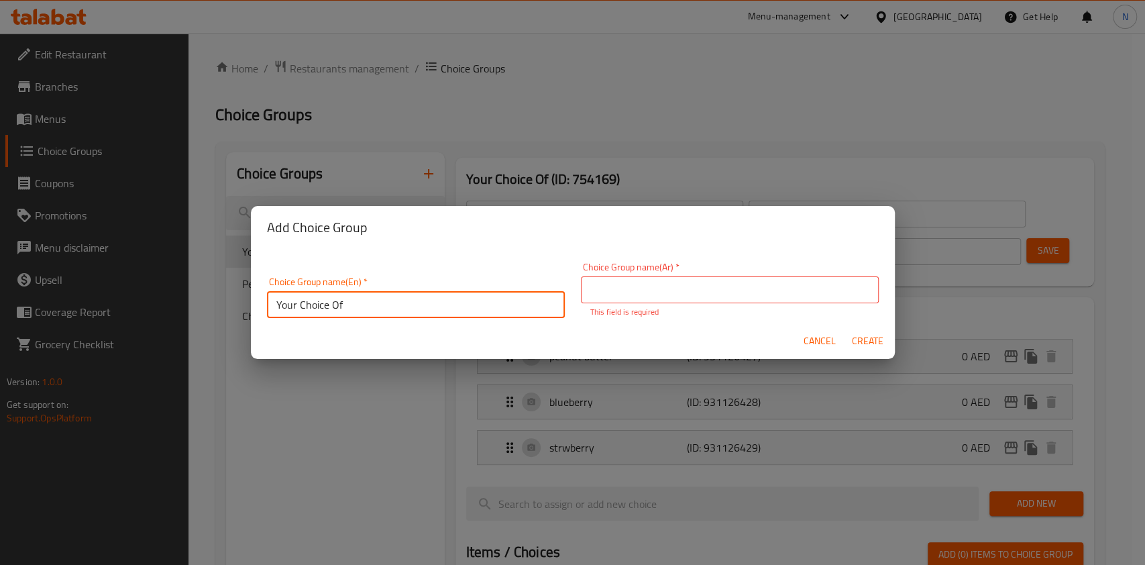
click at [408, 297] on input "Your Choice Of" at bounding box center [416, 304] width 298 height 27
type input "Your Choice Of Milk:"
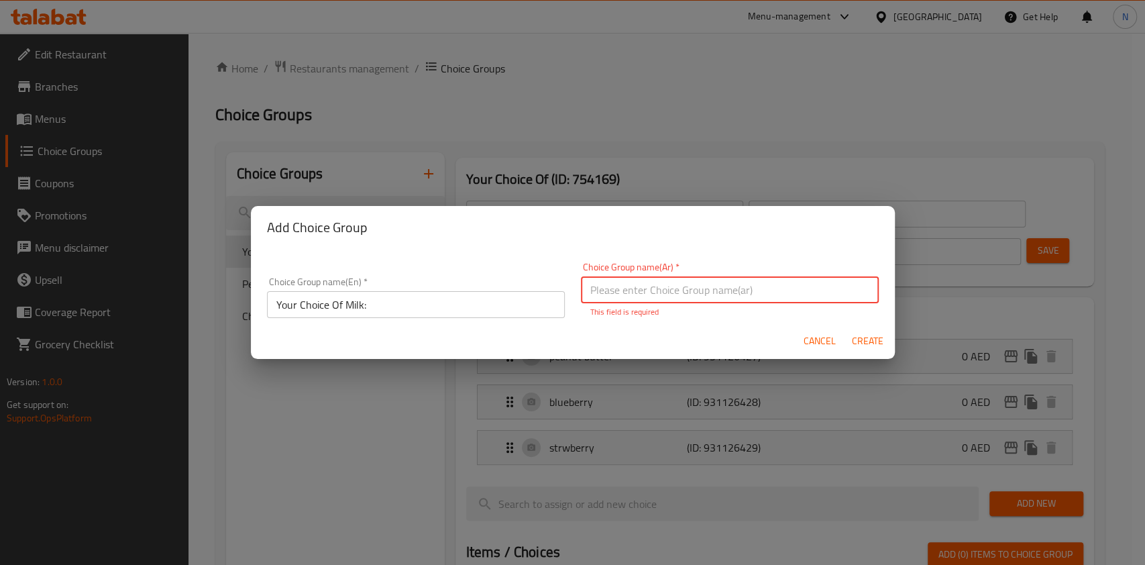
click at [618, 294] on input "text" at bounding box center [730, 289] width 298 height 27
paste input "اختيار الحليب"
type input "اختيار الحليب"
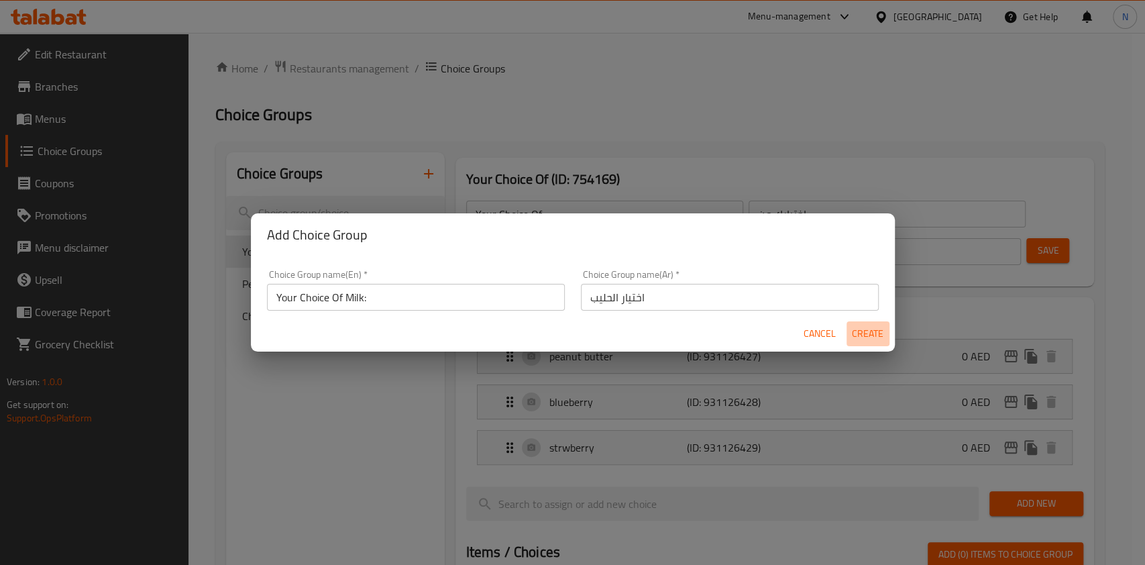
click at [856, 339] on span "Create" at bounding box center [868, 333] width 32 height 17
type input "Your Choice Of Milk:"
type input "اختيار الحليب"
type input "0"
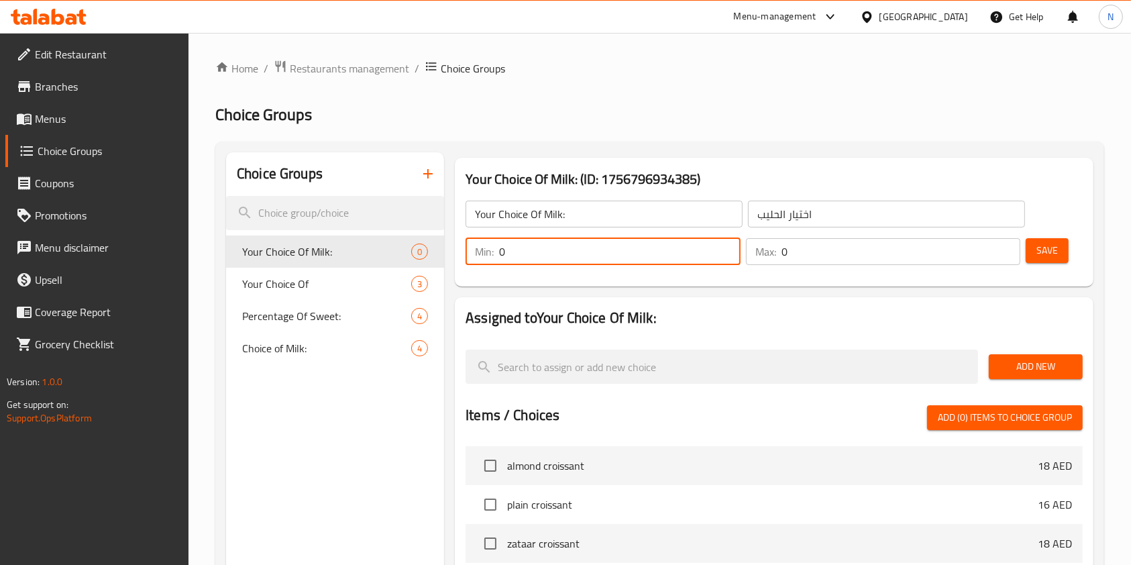
click at [587, 248] on input "0" at bounding box center [619, 251] width 241 height 27
type input "1"
click at [811, 255] on input "0" at bounding box center [900, 251] width 239 height 27
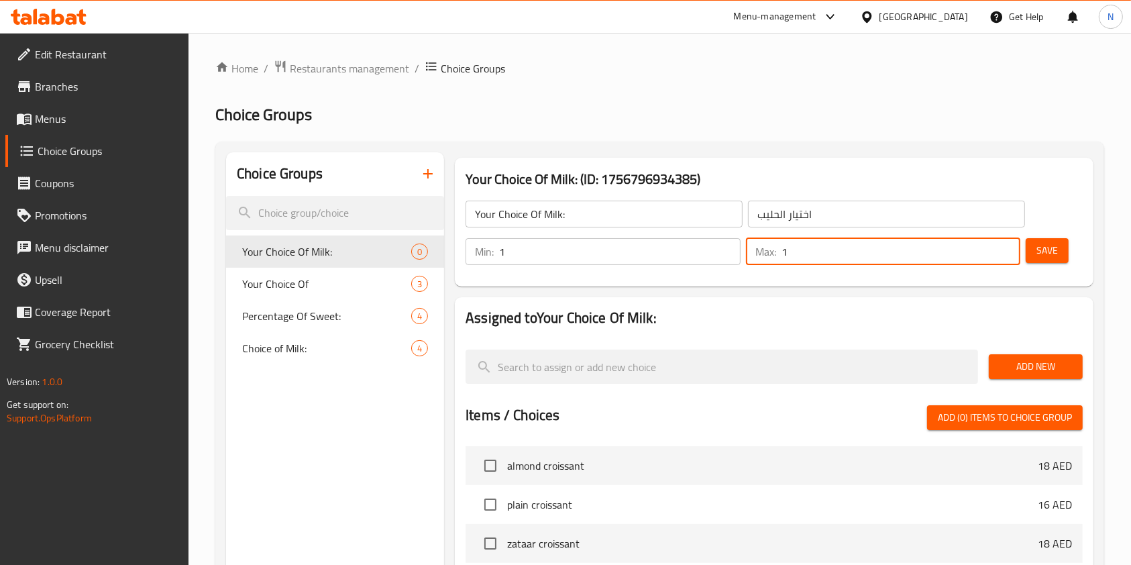
type input "1"
click at [1062, 255] on button "Save" at bounding box center [1046, 250] width 43 height 25
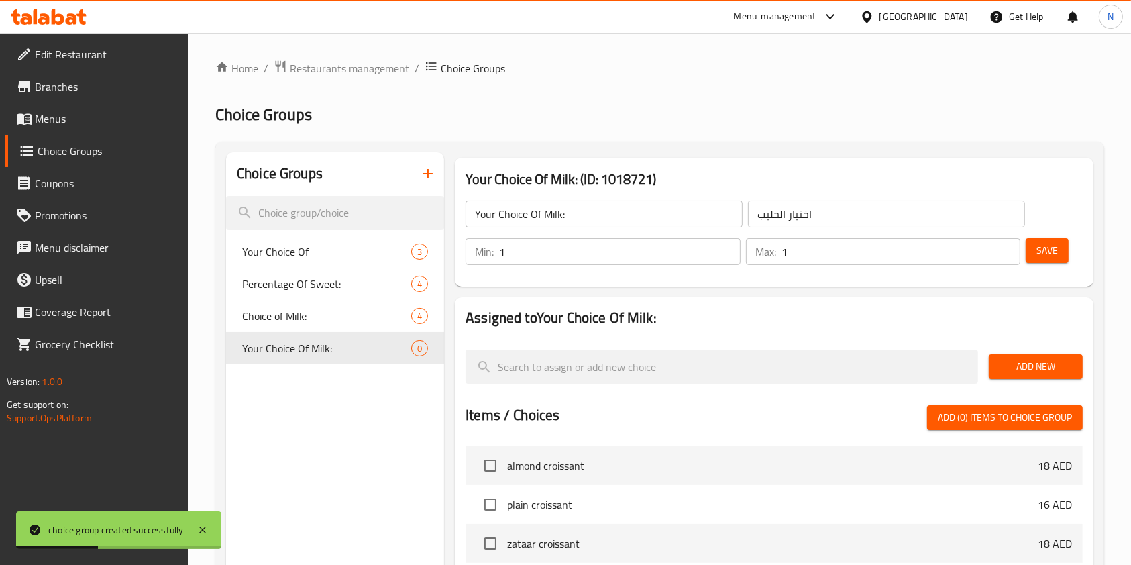
click at [1015, 363] on span "Add New" at bounding box center [1035, 366] width 72 height 17
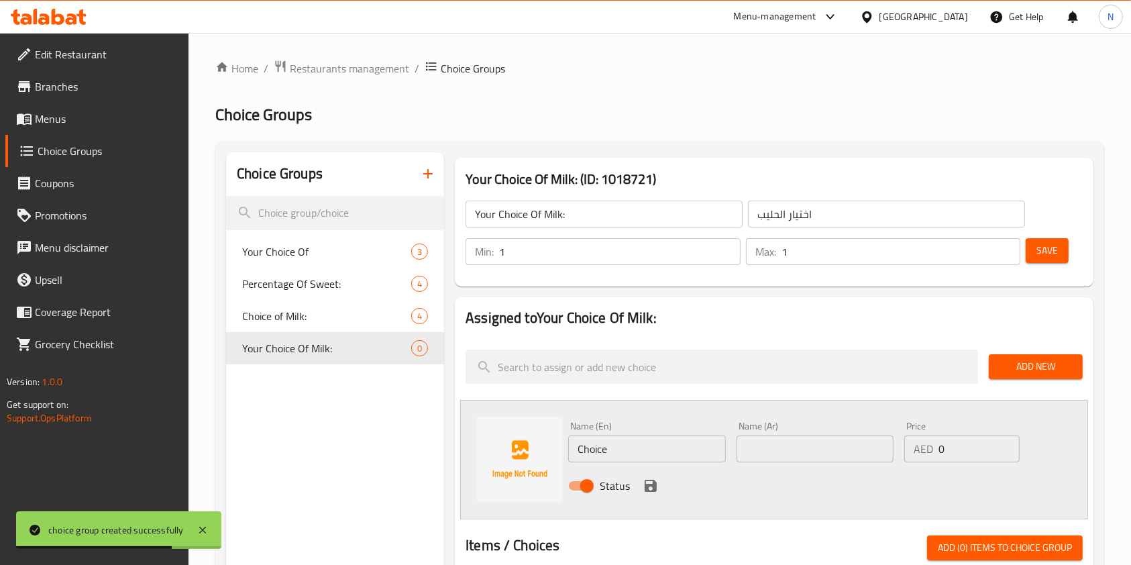
click at [651, 453] on input "Choice" at bounding box center [646, 448] width 157 height 27
paste input "oconut Milk"
type input "Coconut Milk"
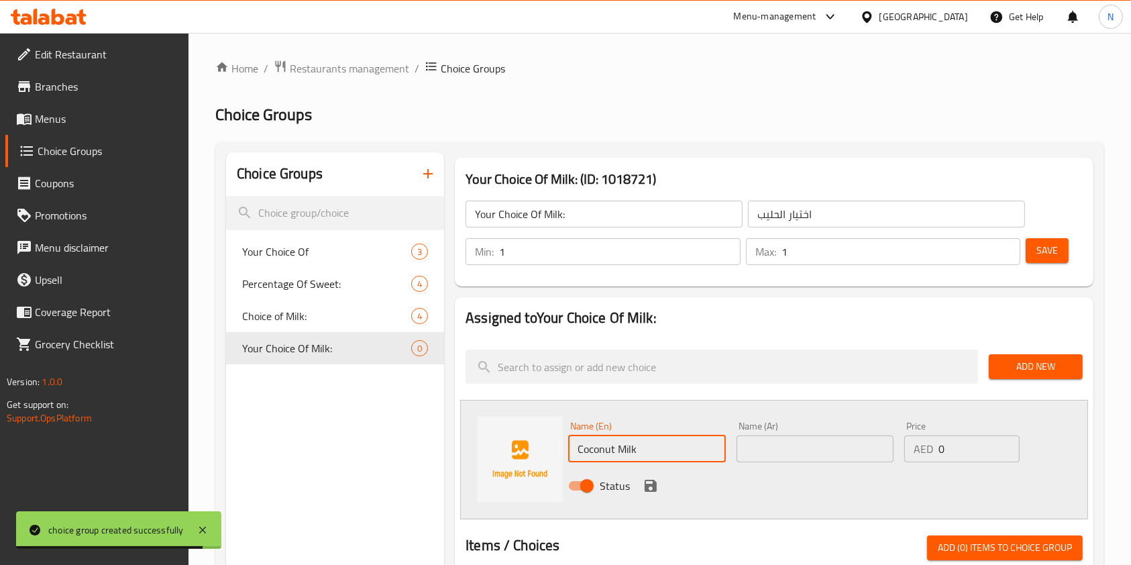
click at [812, 448] on input "text" at bounding box center [814, 448] width 157 height 27
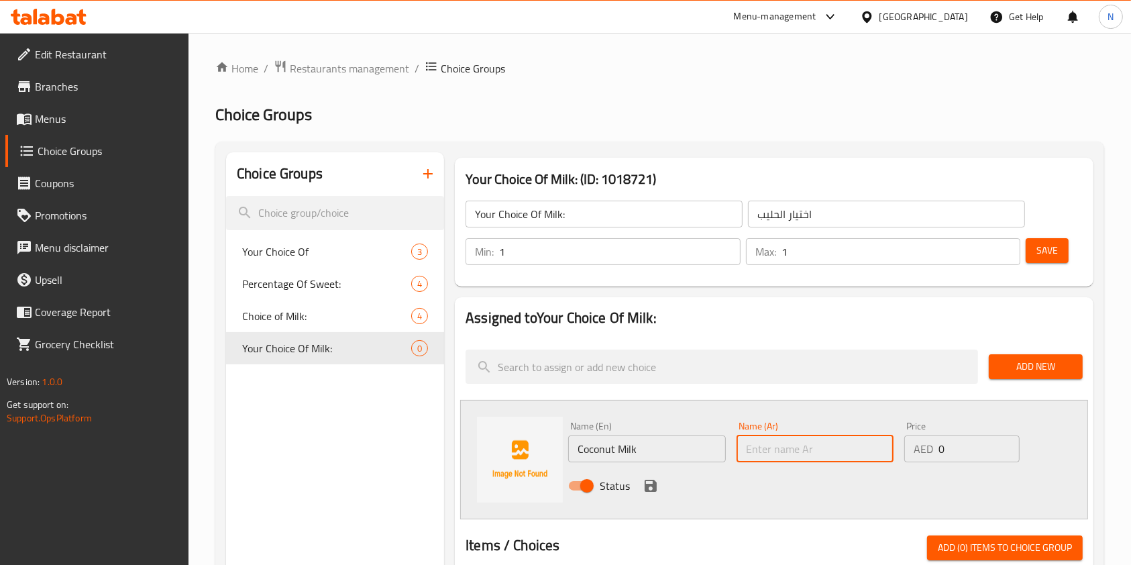
paste input "حليب جوز الهن"
type input "حليب جوز الهن"
click at [972, 453] on input "0" at bounding box center [978, 448] width 81 height 27
type input "5"
click at [646, 485] on icon "save" at bounding box center [650, 486] width 12 height 12
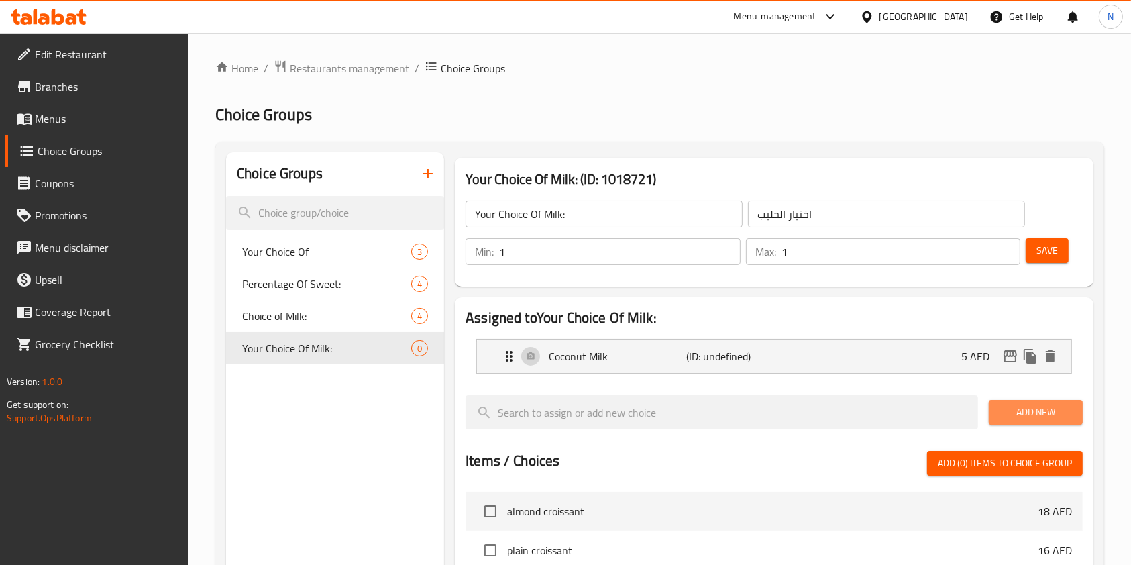
drag, startPoint x: 1035, startPoint y: 412, endPoint x: 1011, endPoint y: 394, distance: 29.8
click at [1031, 398] on div "Add New" at bounding box center [1035, 412] width 105 height 45
click at [1046, 414] on span "Add New" at bounding box center [1035, 412] width 72 height 17
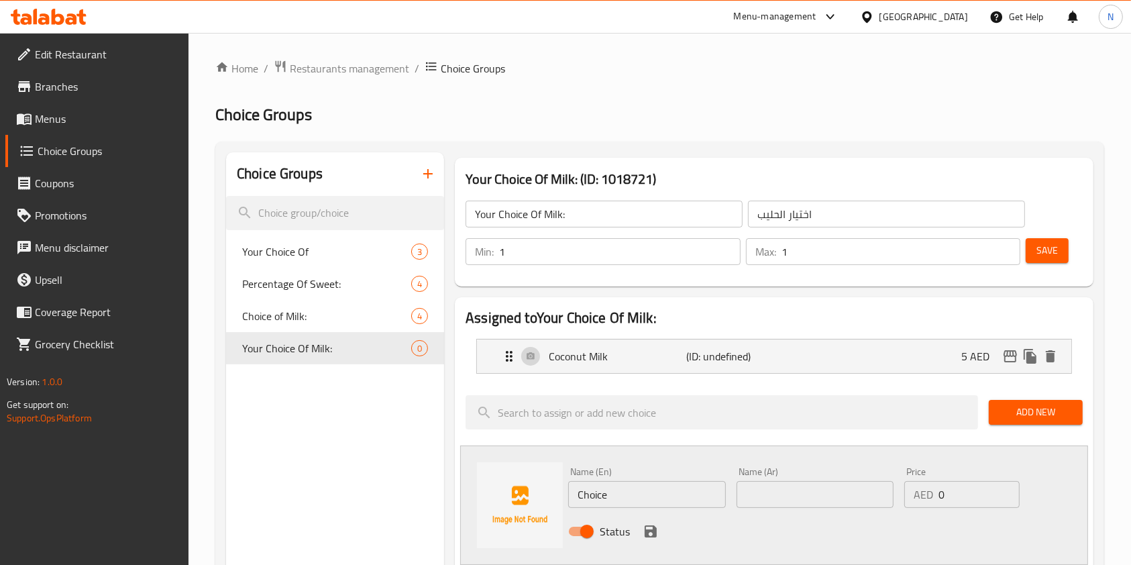
click at [658, 501] on input "Choice" at bounding box center [646, 494] width 157 height 27
paste input "Almond Milk"
type input "Almond Milk"
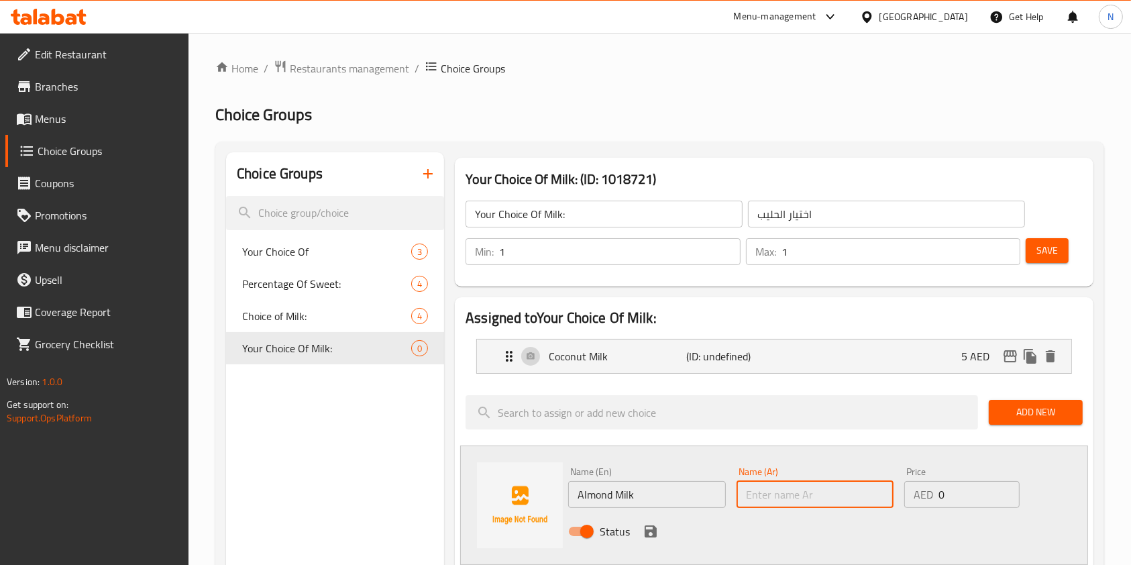
click at [811, 491] on input "text" at bounding box center [814, 494] width 157 height 27
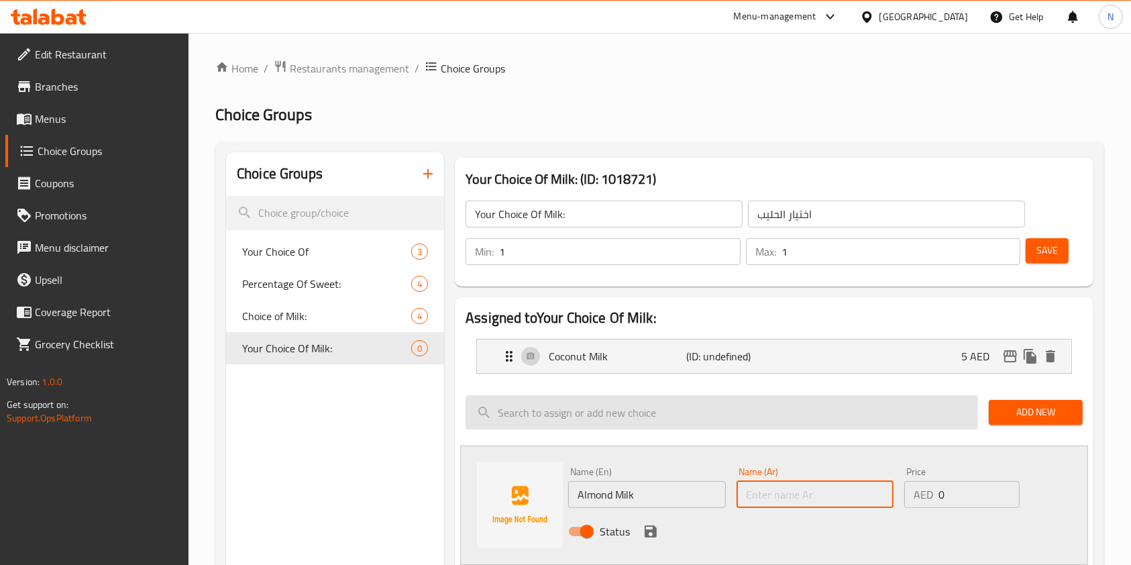
paste input "حليب اللوز"
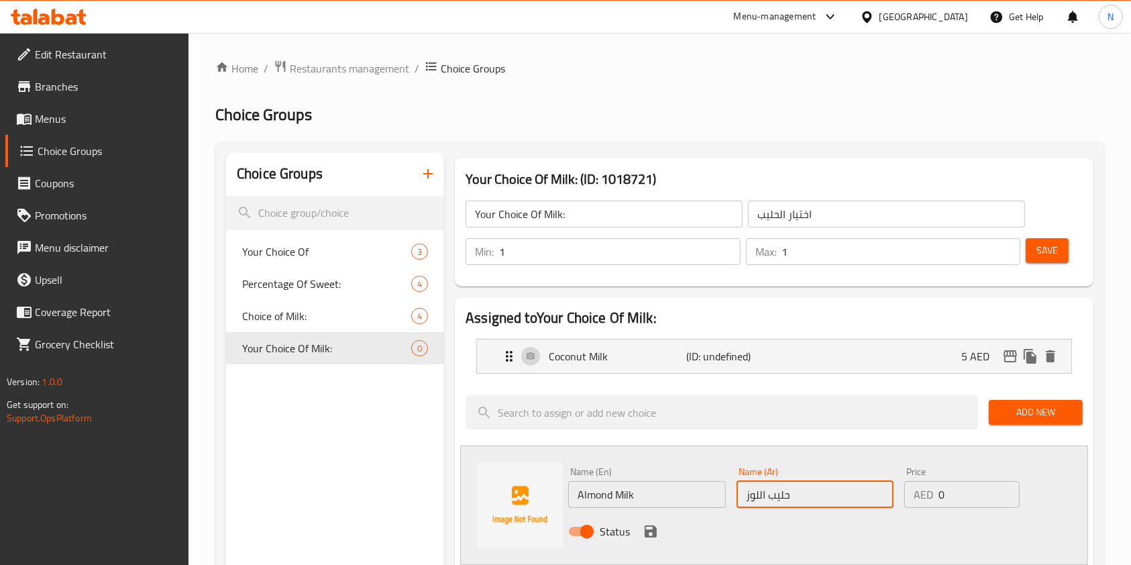
type input "حليب اللوز"
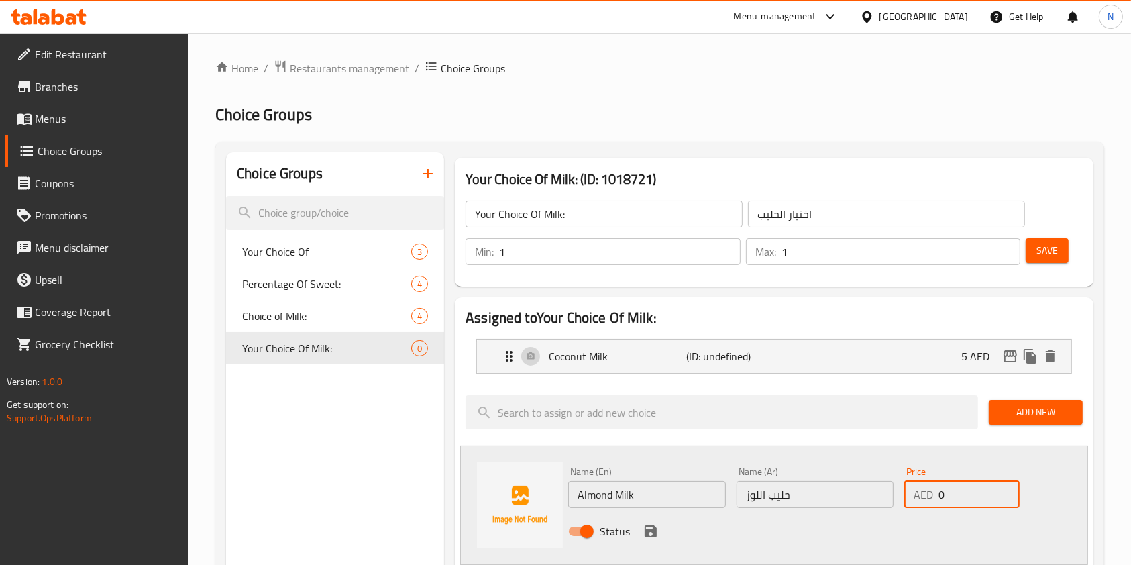
drag, startPoint x: 958, startPoint y: 487, endPoint x: 950, endPoint y: 480, distance: 10.4
click at [958, 488] on input "0" at bounding box center [978, 494] width 81 height 27
type input "5"
click at [644, 532] on icon "save" at bounding box center [650, 531] width 12 height 12
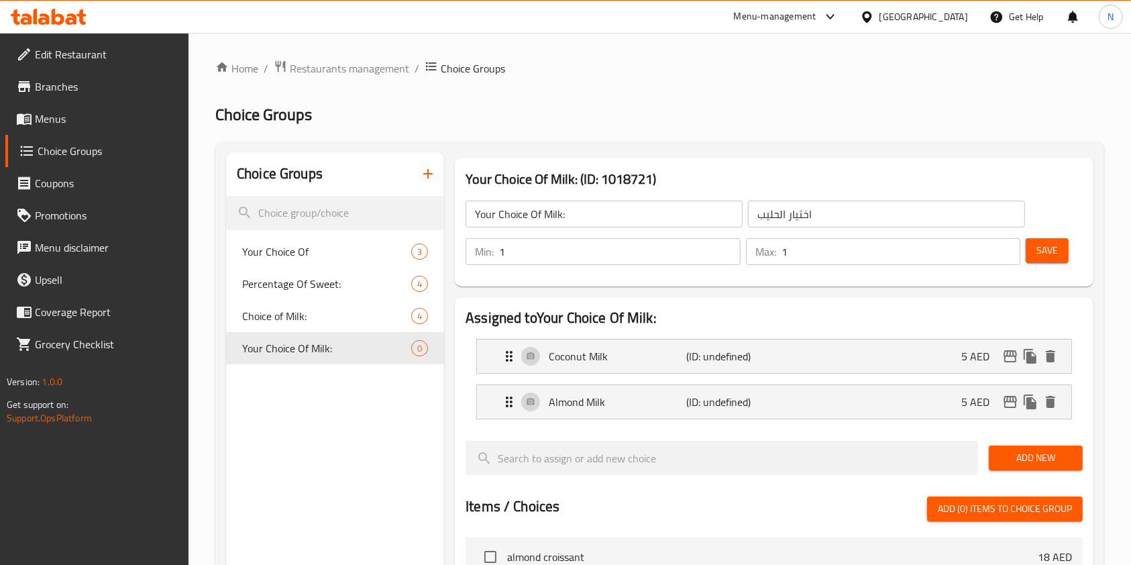
click at [1027, 459] on span "Add New" at bounding box center [1035, 457] width 72 height 17
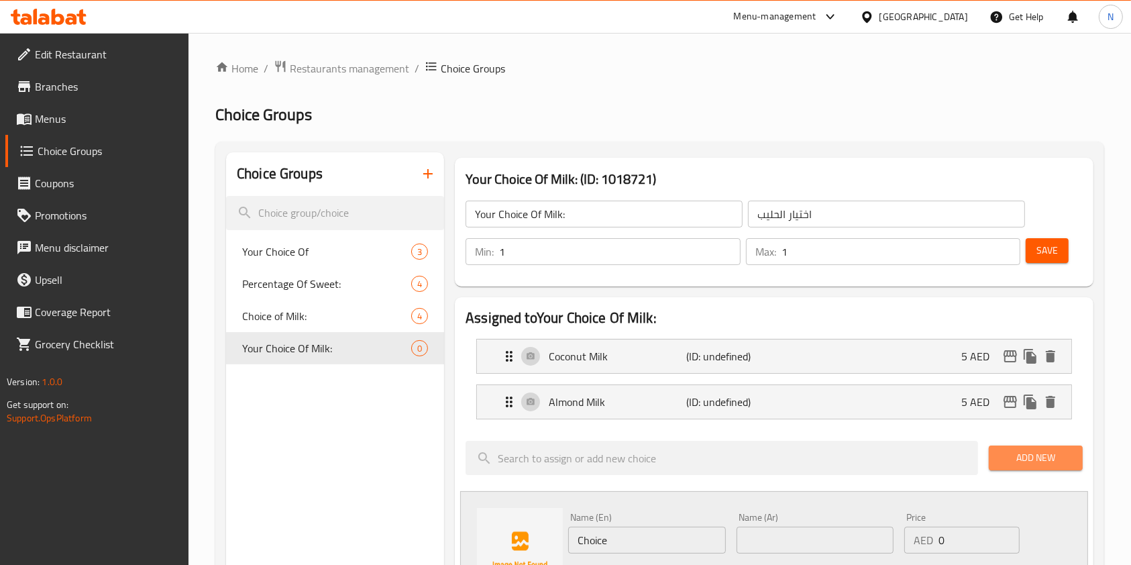
click at [1029, 456] on span "Add New" at bounding box center [1035, 457] width 72 height 17
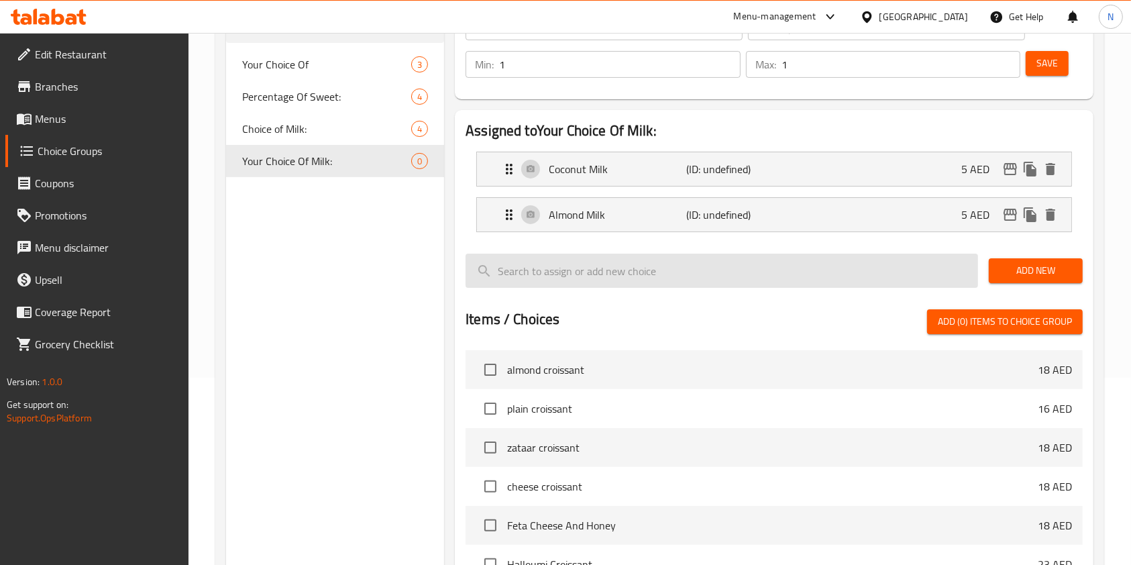
scroll to position [188, 0]
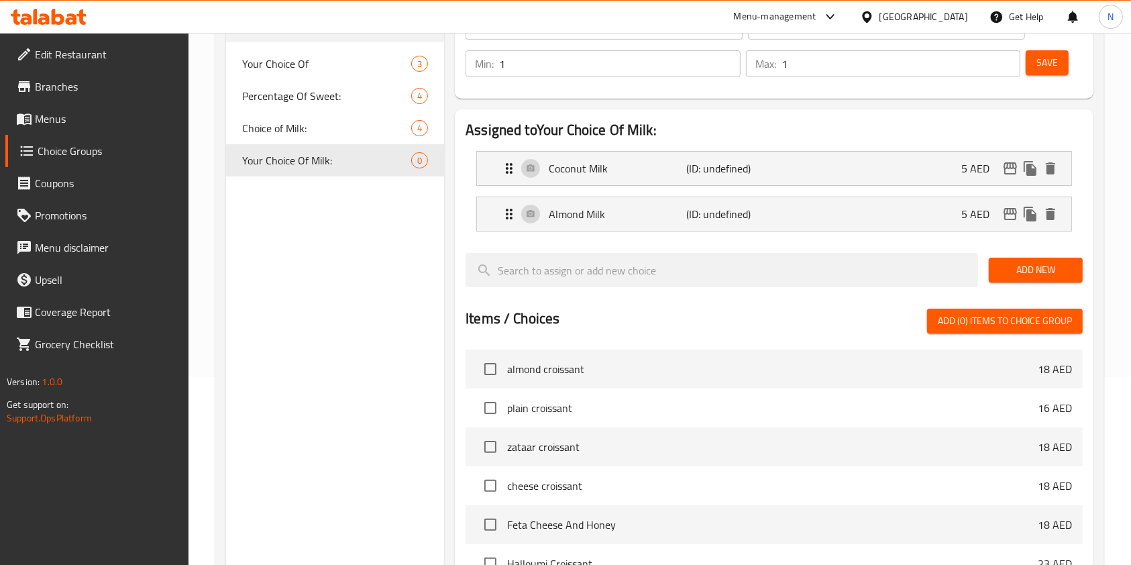
drag, startPoint x: 1032, startPoint y: 282, endPoint x: 1031, endPoint y: 270, distance: 12.8
click at [1031, 279] on div "Add New" at bounding box center [1035, 269] width 105 height 45
click at [1031, 267] on span "Add New" at bounding box center [1035, 270] width 72 height 17
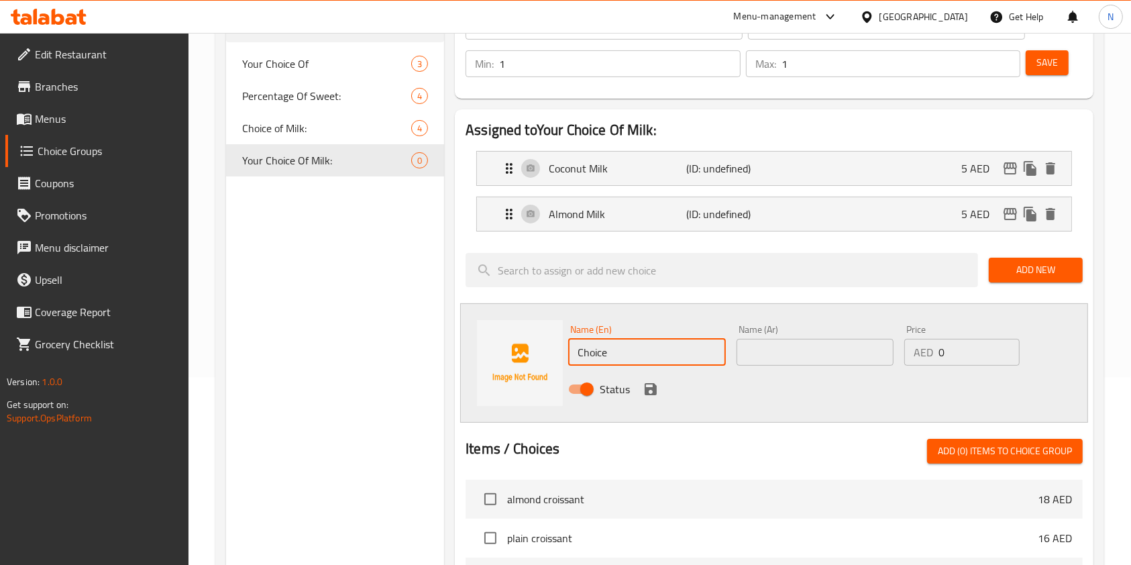
click at [631, 354] on input "Choice" at bounding box center [646, 352] width 157 height 27
paste input "Oat Milk"
type input "Oat Milk"
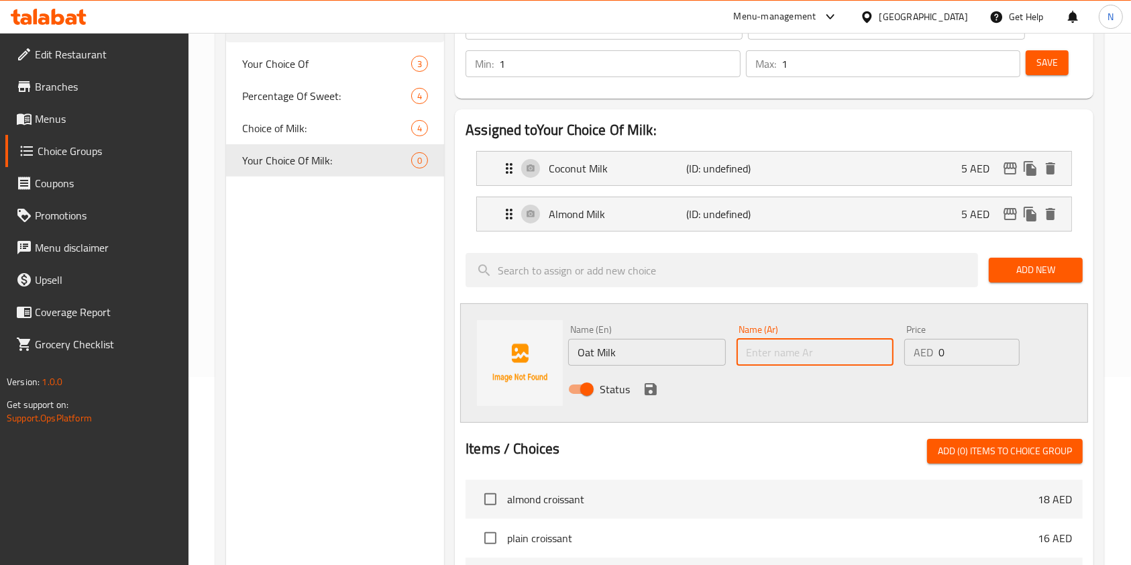
click at [798, 357] on input "text" at bounding box center [814, 352] width 157 height 27
paste input "حليب الشوفان"
type input "حليب الشوفان"
click at [978, 344] on input "0" at bounding box center [978, 352] width 81 height 27
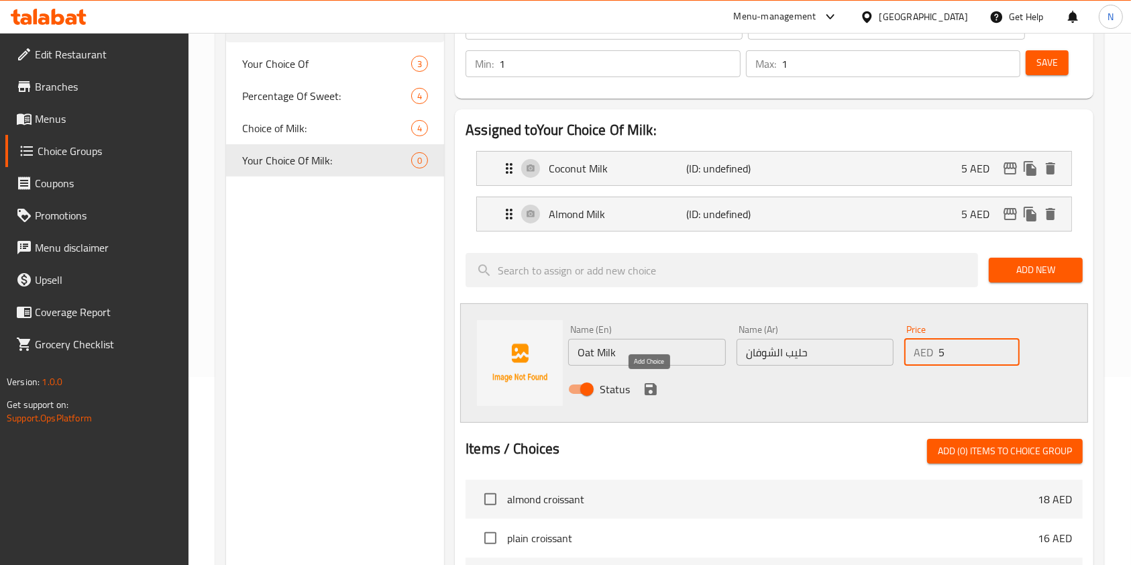
type input "5"
click at [651, 384] on icon "save" at bounding box center [650, 389] width 16 height 16
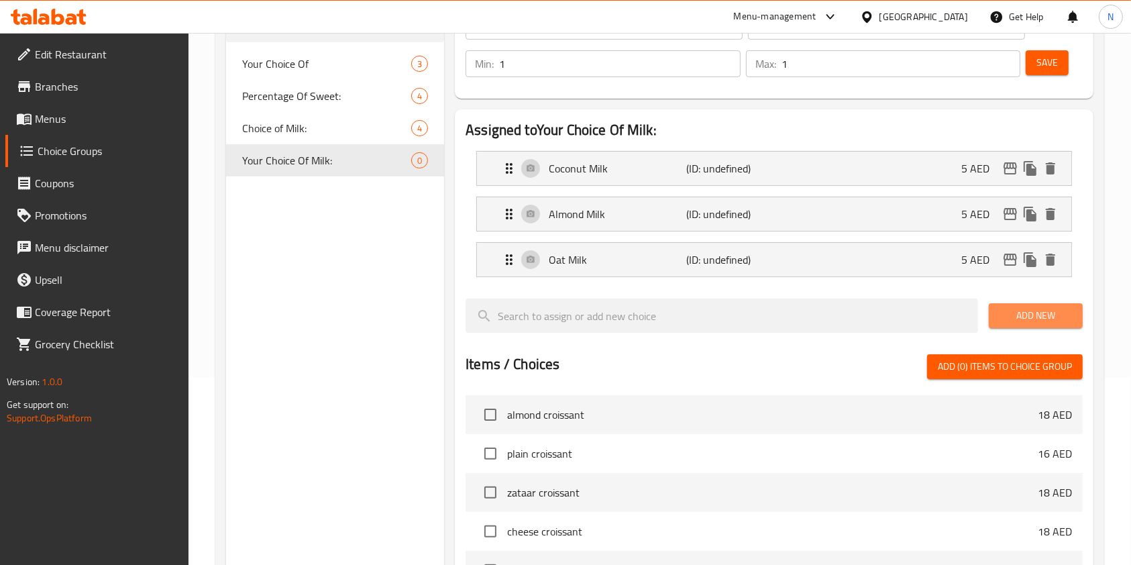
click at [1058, 315] on span "Add New" at bounding box center [1035, 315] width 72 height 17
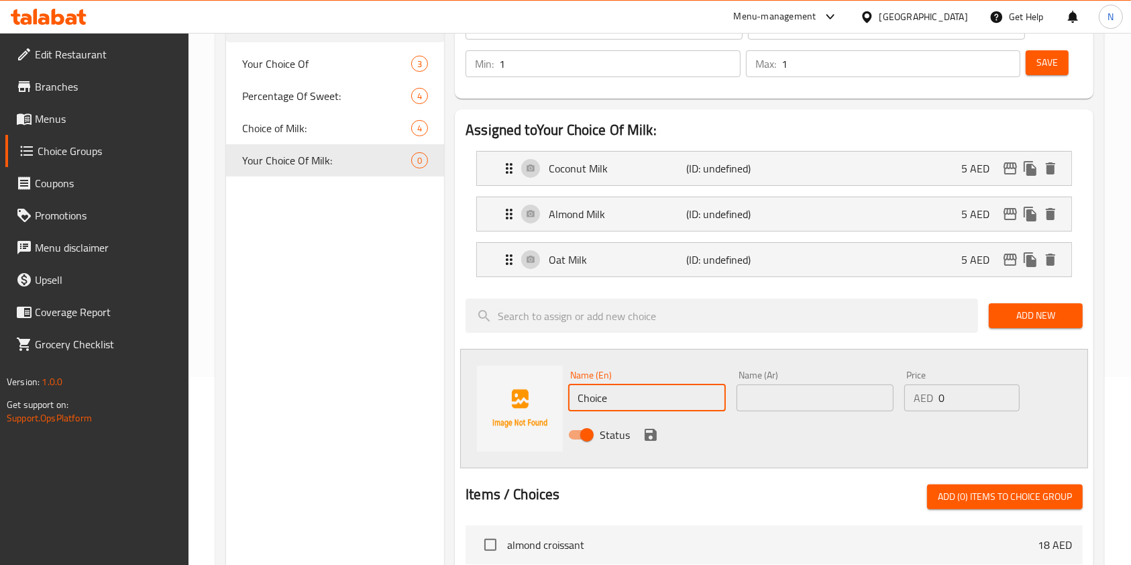
click at [638, 401] on input "Choice" at bounding box center [646, 397] width 157 height 27
paste input "Normal Milk"
type input "Normal Milk"
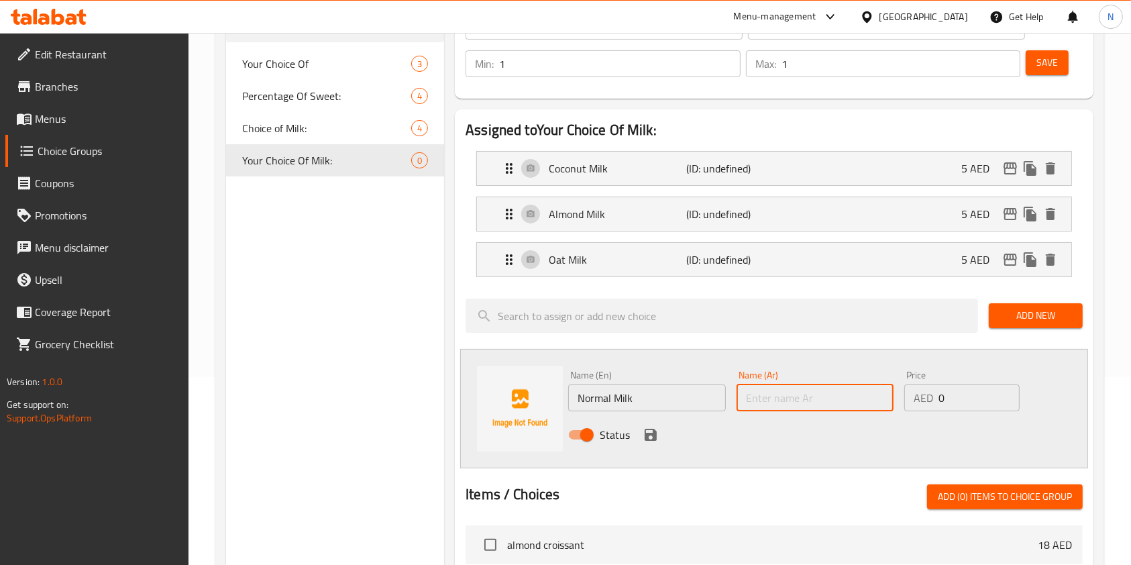
click at [788, 394] on input "text" at bounding box center [814, 397] width 157 height 27
paste input "الحليب العادي"
type input "الحليب العادي"
click at [655, 433] on icon "save" at bounding box center [650, 435] width 12 height 12
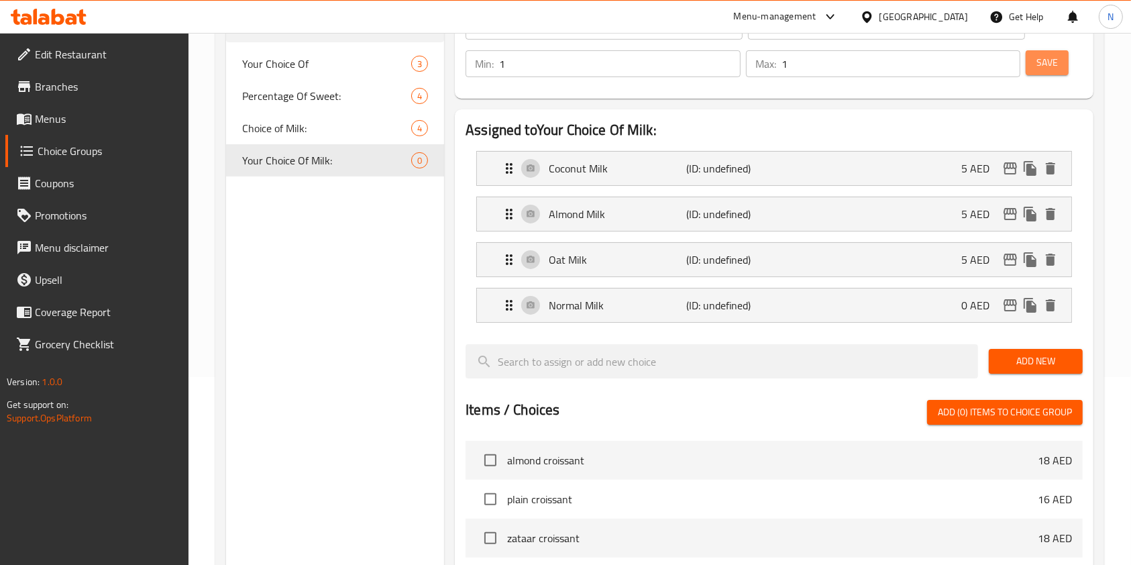
click at [1052, 64] on span "Save" at bounding box center [1046, 62] width 21 height 17
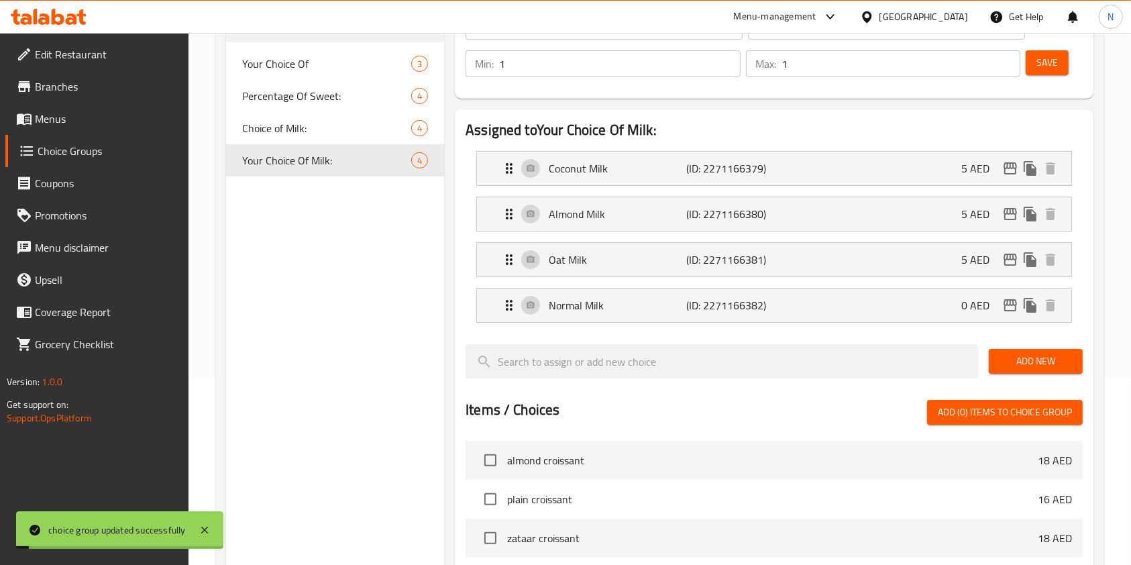
scroll to position [0, 0]
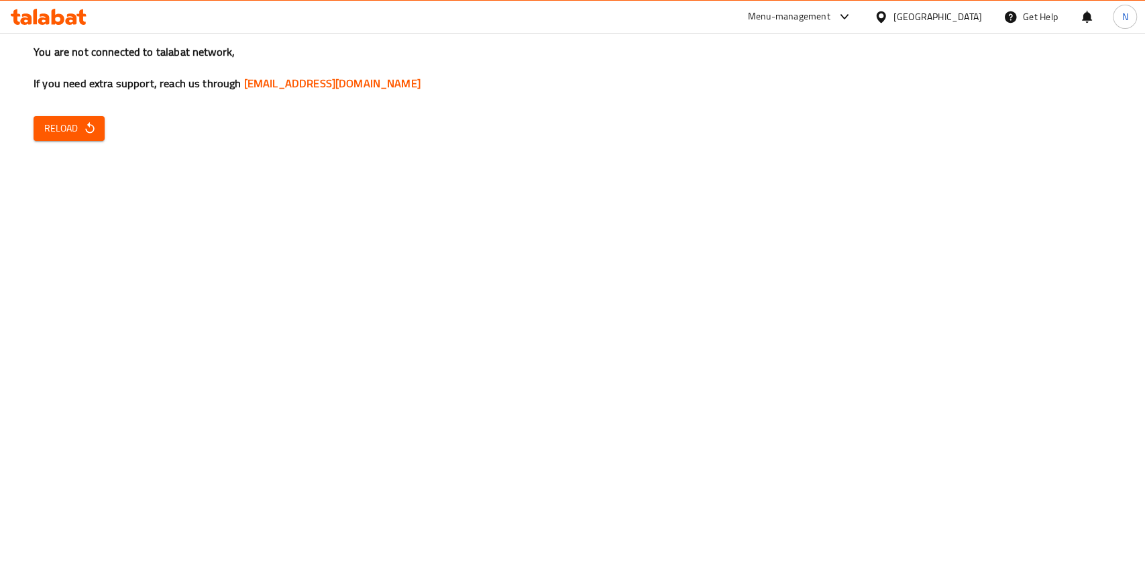
click at [81, 126] on span "Reload" at bounding box center [69, 128] width 50 height 17
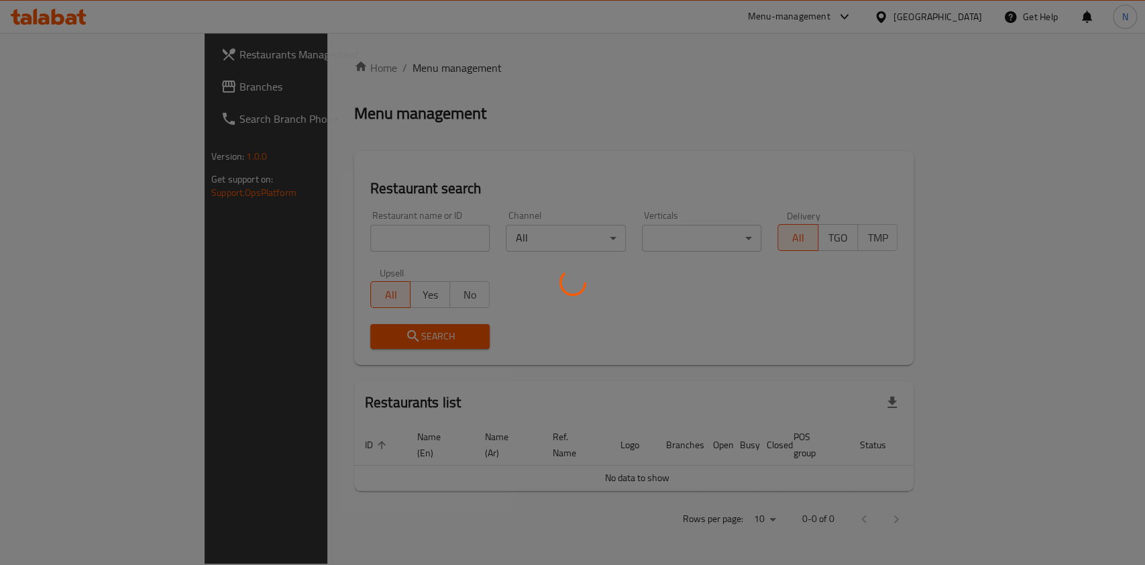
click at [337, 239] on div at bounding box center [572, 282] width 1145 height 565
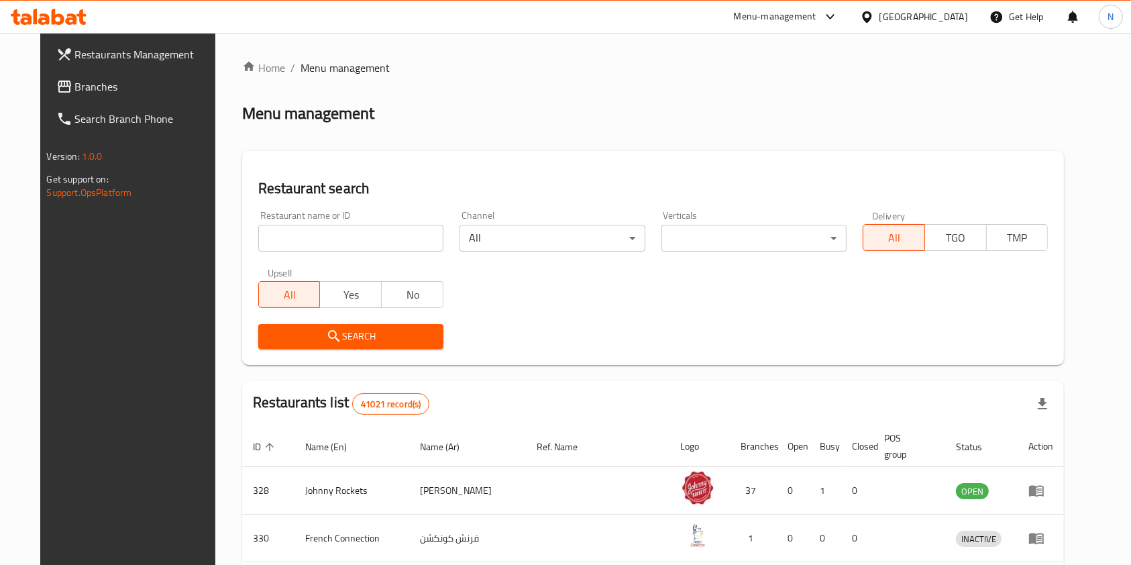
click at [337, 239] on input "search" at bounding box center [350, 238] width 185 height 27
type input "healthy bowl restaurant"
click at [360, 326] on button "Search" at bounding box center [350, 336] width 185 height 25
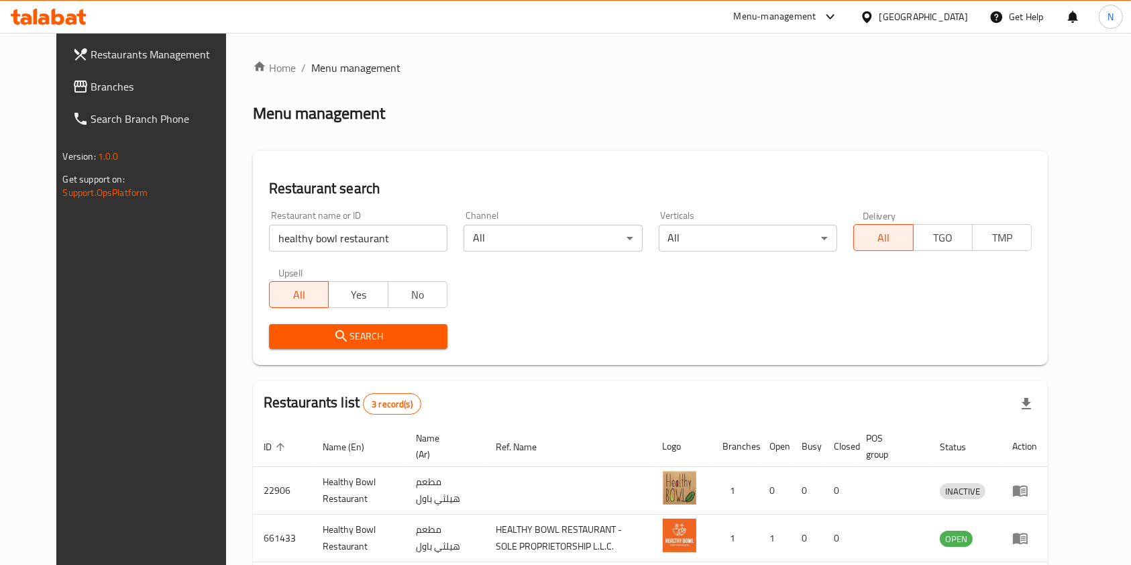
scroll to position [116, 0]
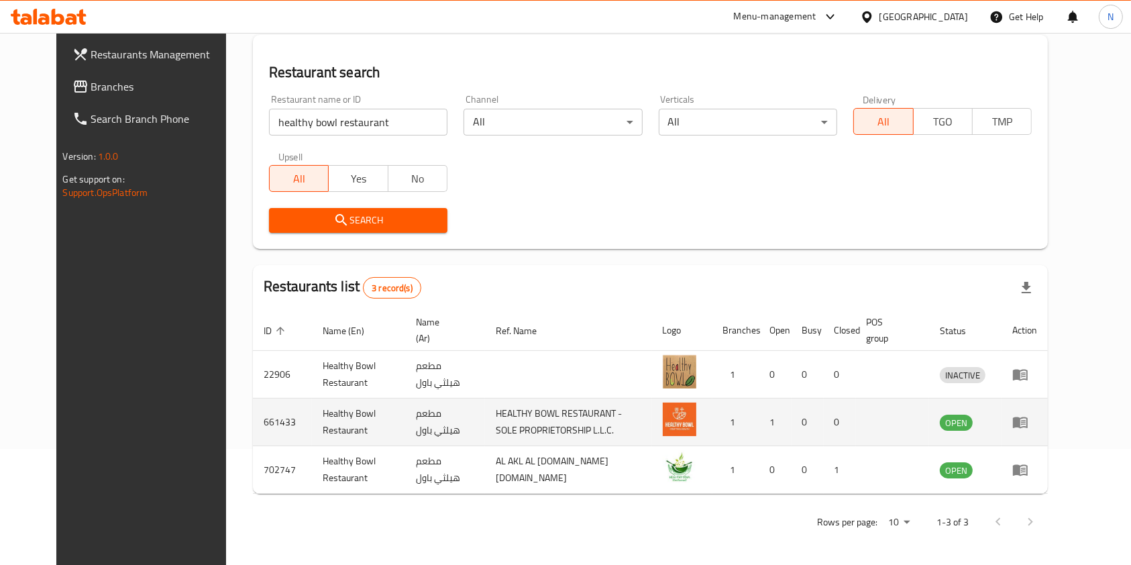
click at [1025, 420] on icon "enhanced table" at bounding box center [1023, 422] width 5 height 5
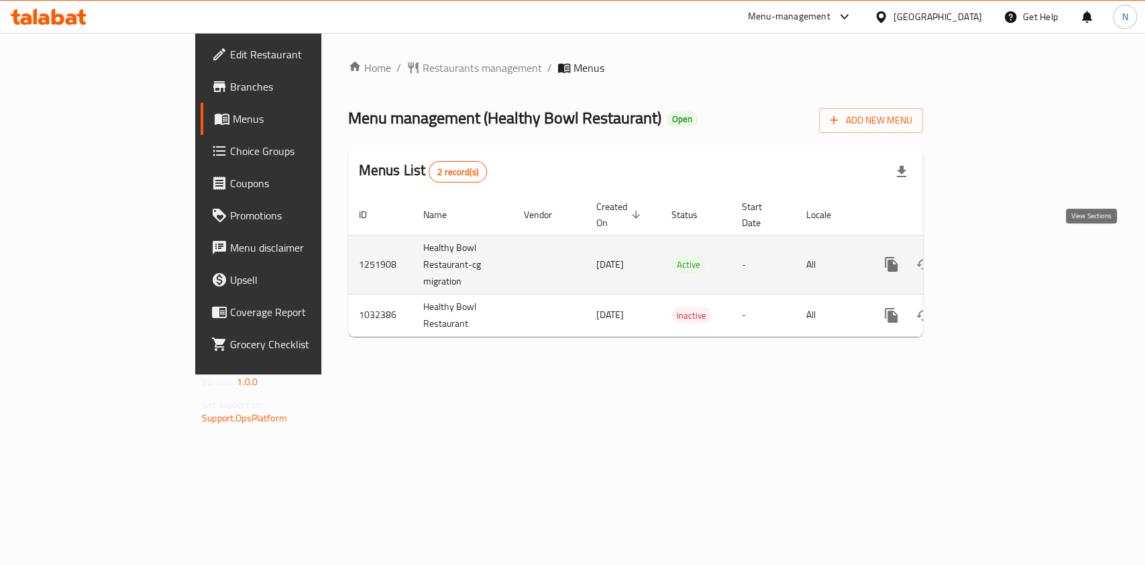
click at [1004, 260] on link "enhanced table" at bounding box center [988, 264] width 32 height 32
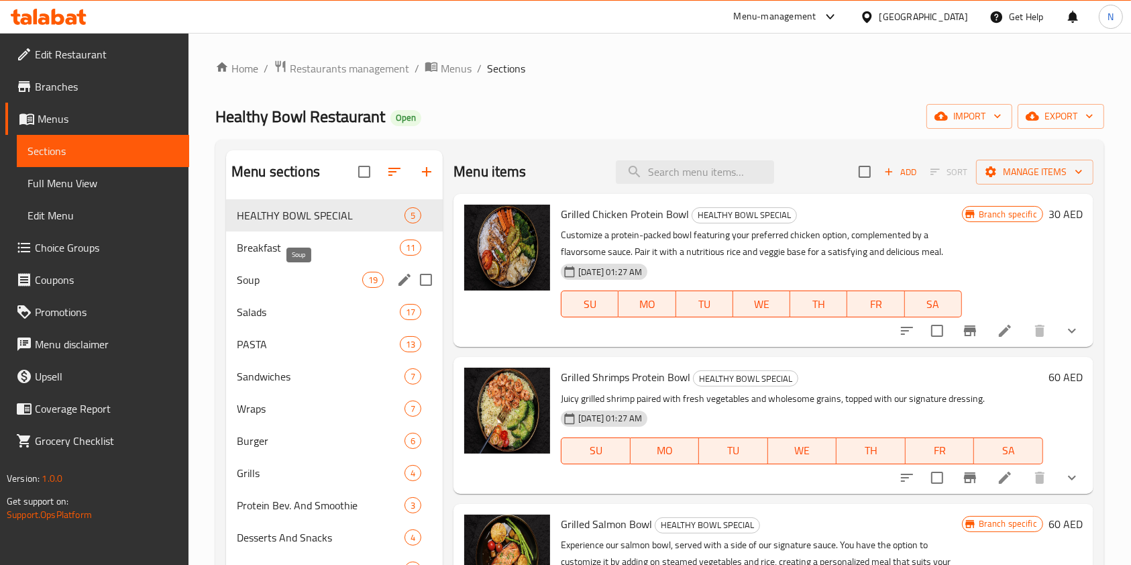
click at [279, 281] on span "Soup" at bounding box center [299, 280] width 125 height 16
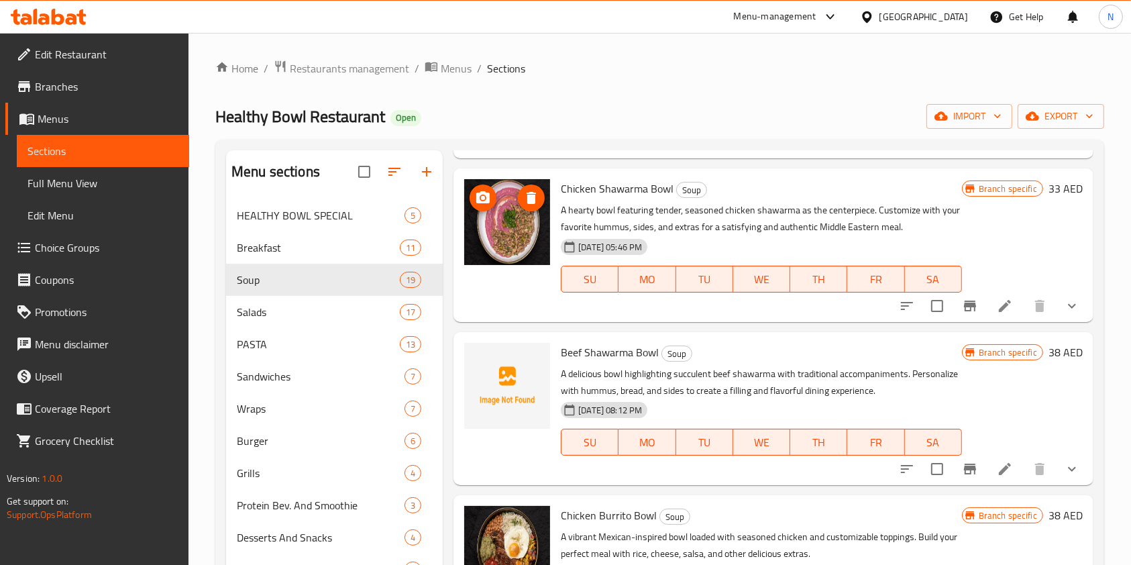
scroll to position [1315, 0]
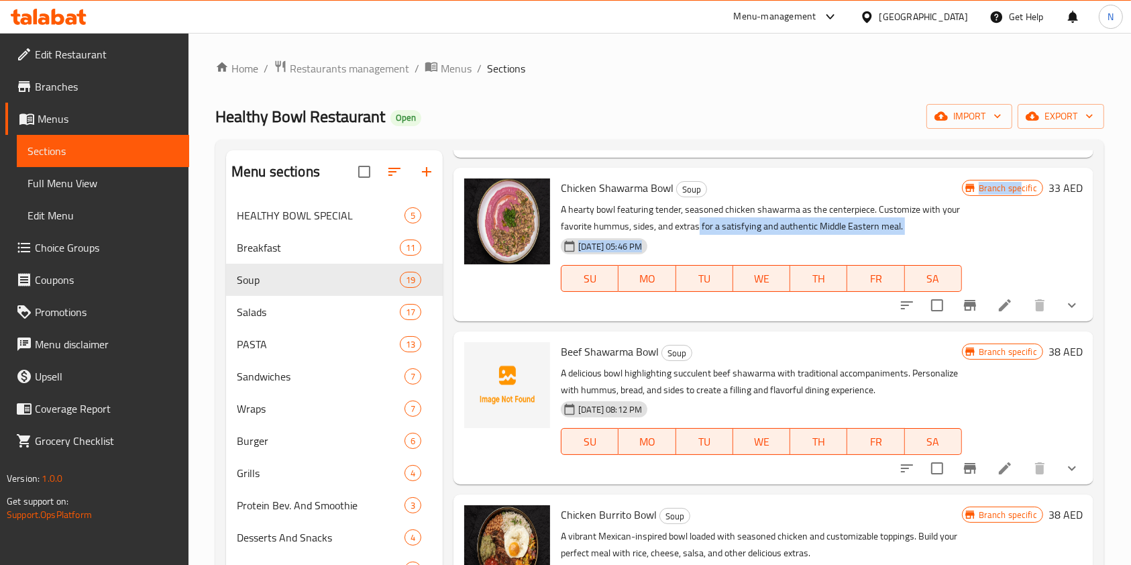
drag, startPoint x: 1008, startPoint y: 244, endPoint x: 751, endPoint y: 227, distance: 257.4
click at [730, 229] on div "Chicken Shawarma Bowl Soup A hearty bowl featuring tender, seasoned chicken sha…" at bounding box center [821, 244] width 532 height 142
click at [926, 238] on div "[DATE] 05:46 PM SU MO TU WE TH FR SA" at bounding box center [760, 269] width 411 height 72
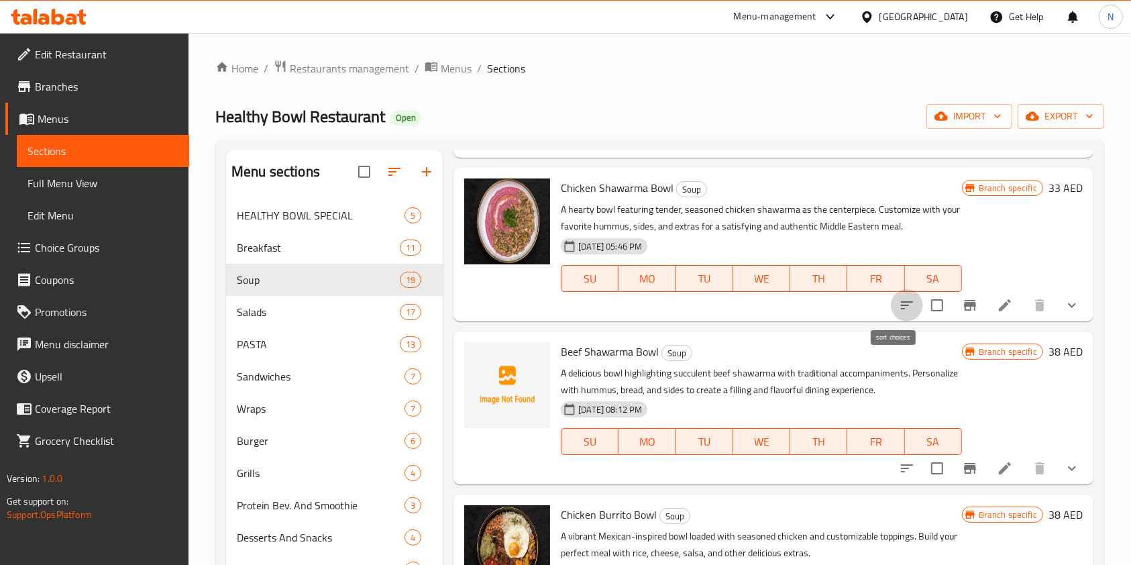
click at [899, 308] on icon "sort-choices" at bounding box center [907, 305] width 16 height 16
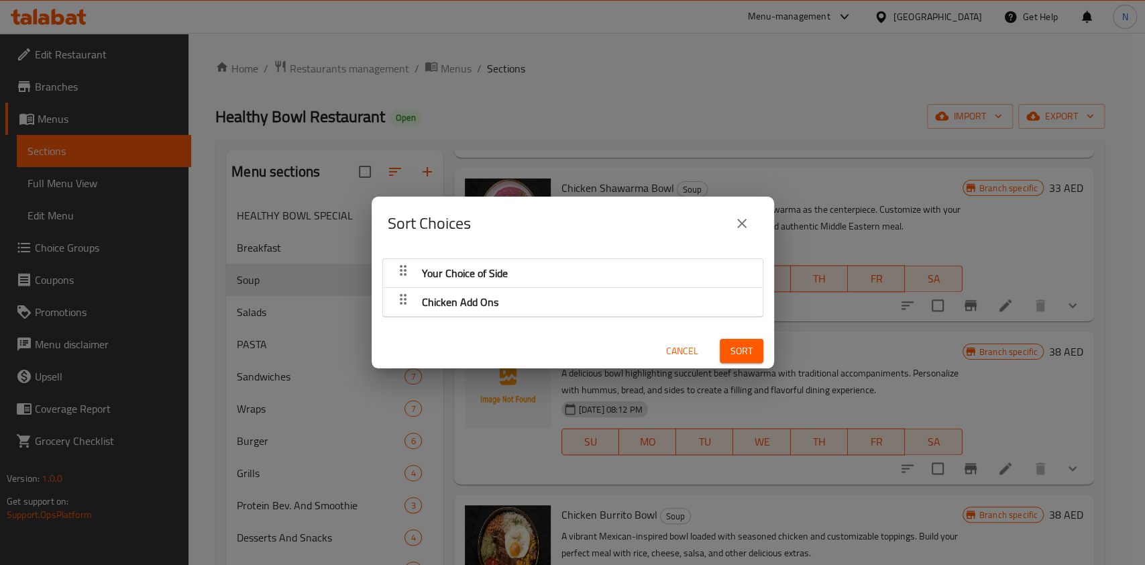
click at [735, 223] on icon "close" at bounding box center [742, 223] width 16 height 16
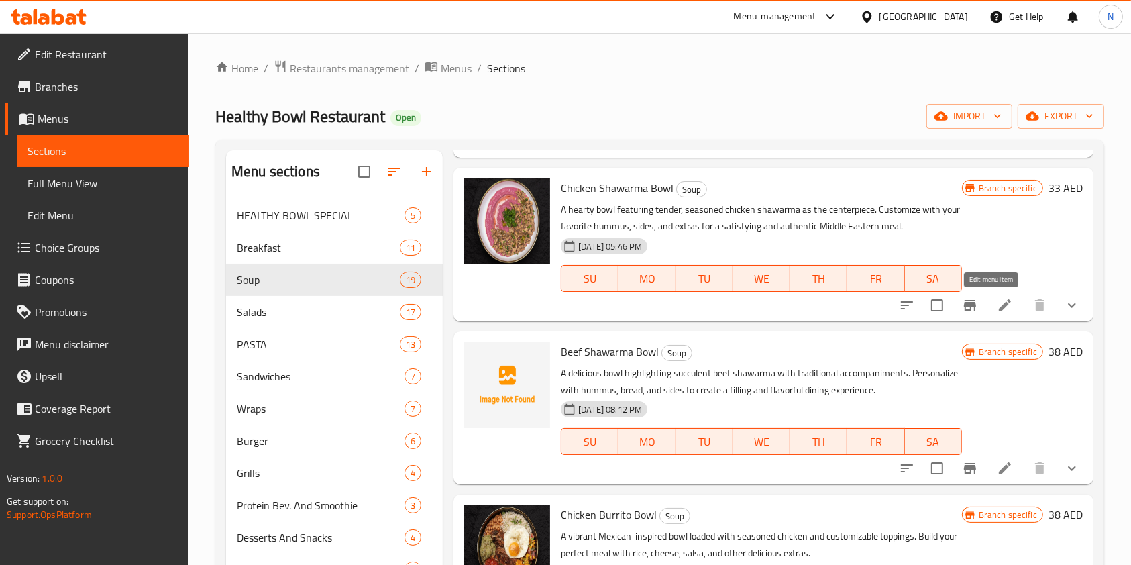
click at [999, 304] on icon at bounding box center [1005, 305] width 12 height 12
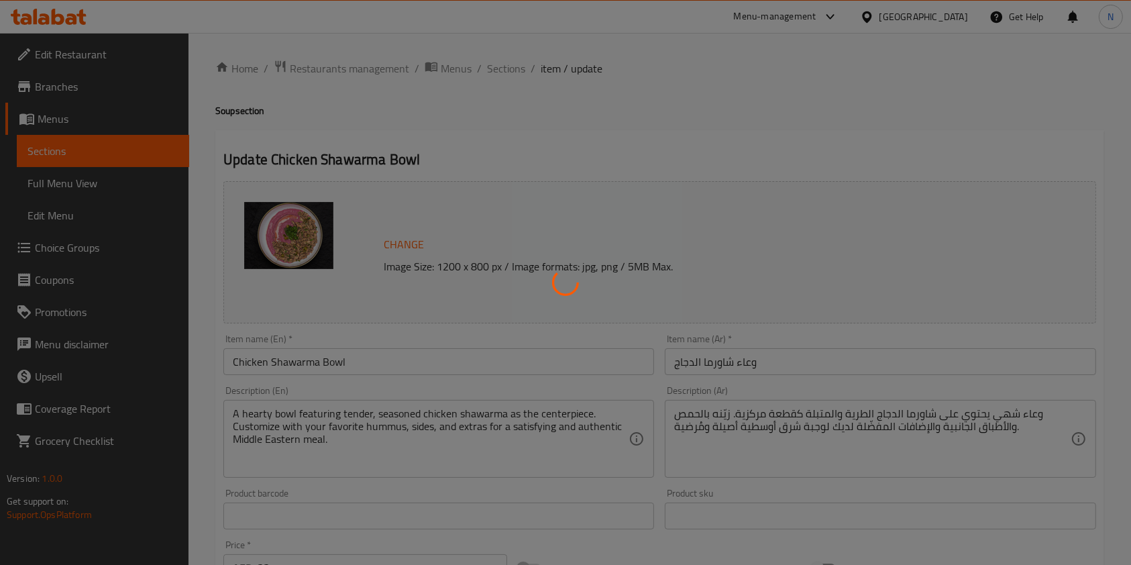
type input "اختيارك للطبق الجانبي"
type input "1"
type input "إضافات الدجاج"
type input "0"
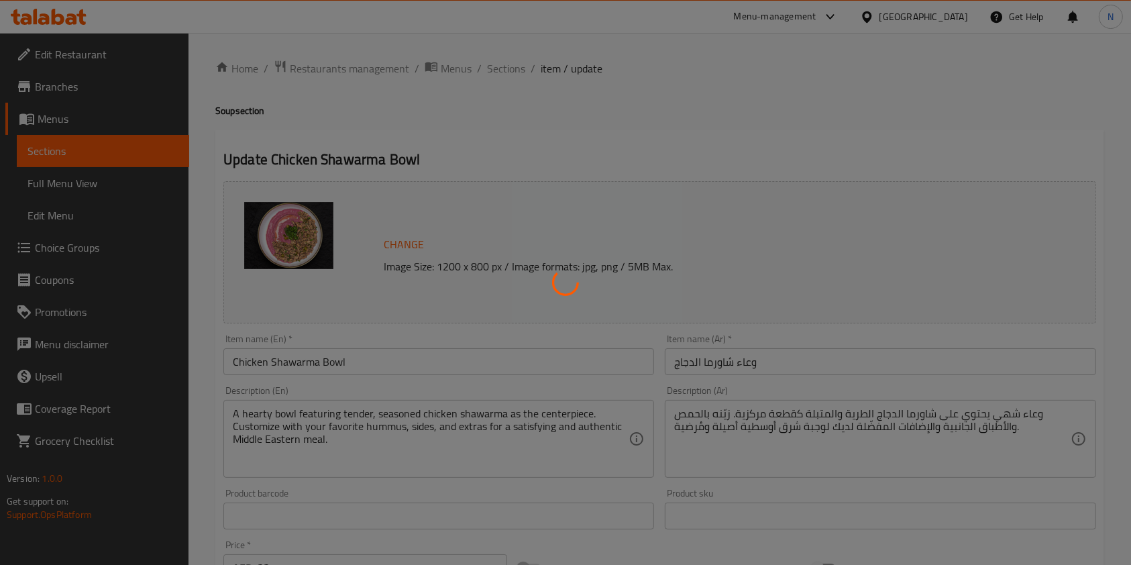
type input "7"
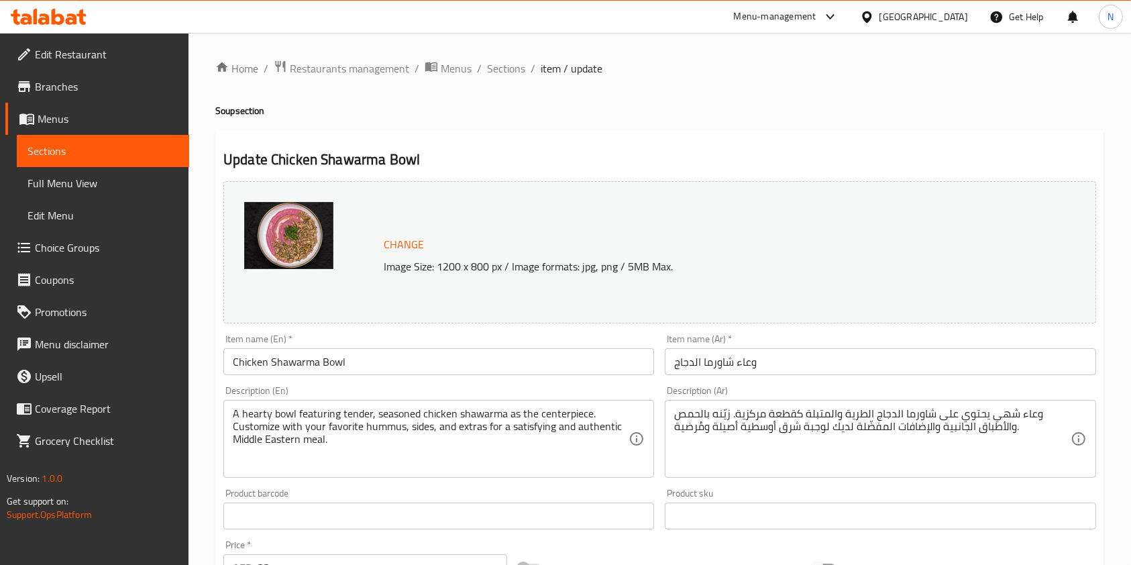
click at [510, 52] on div "Home / Restaurants management / Menus / Sections / item / update Soup section U…" at bounding box center [659, 538] width 942 height 1011
click at [506, 62] on span "Sections" at bounding box center [506, 68] width 38 height 16
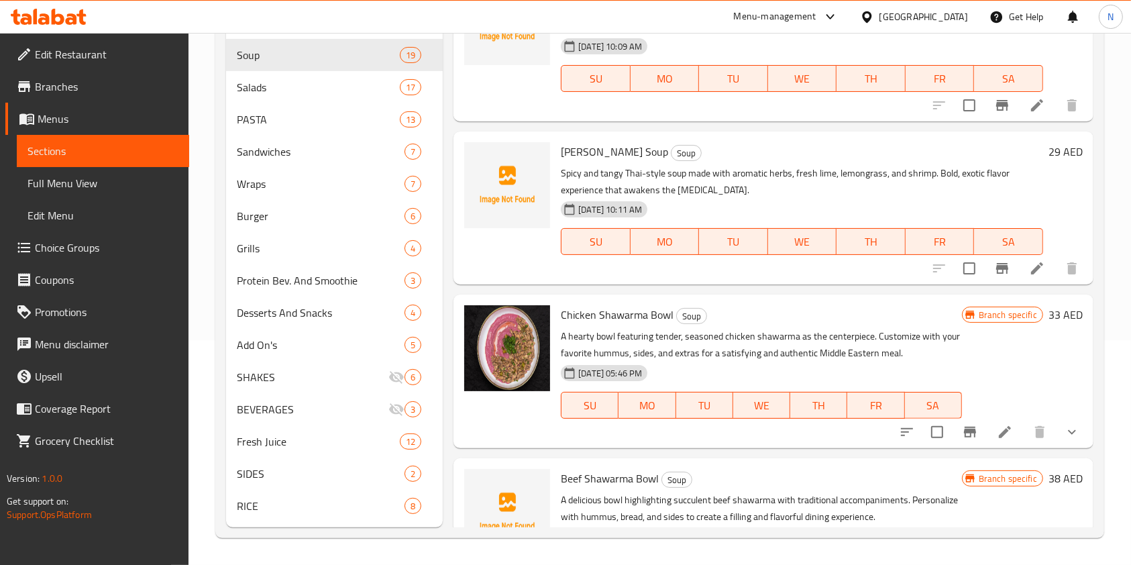
scroll to position [974, 0]
